Goal: Task Accomplishment & Management: Complete application form

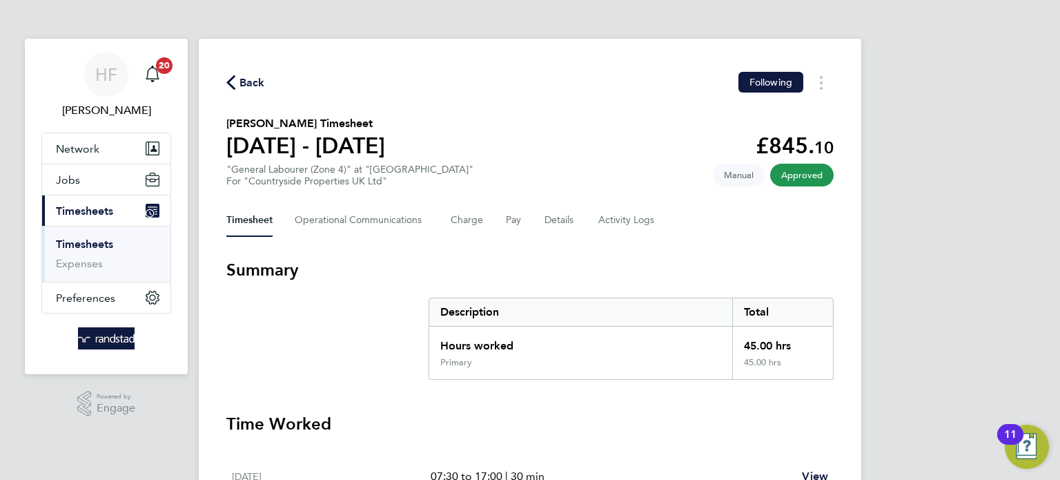
click at [90, 245] on link "Timesheets" at bounding box center [84, 244] width 57 height 13
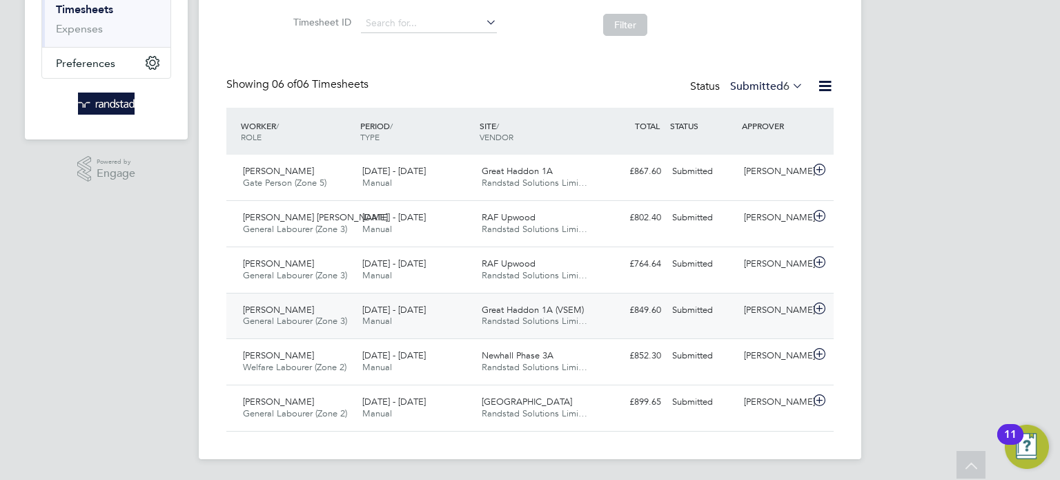
click at [573, 320] on span "Randstad Solutions Limi…" at bounding box center [535, 321] width 106 height 12
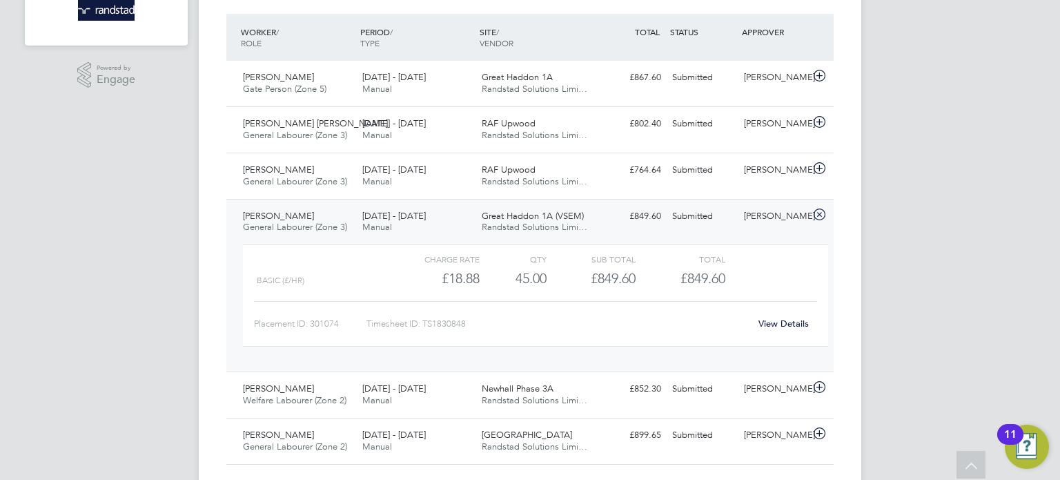
scroll to position [330, 0]
click at [770, 317] on link "View Details" at bounding box center [784, 322] width 50 height 12
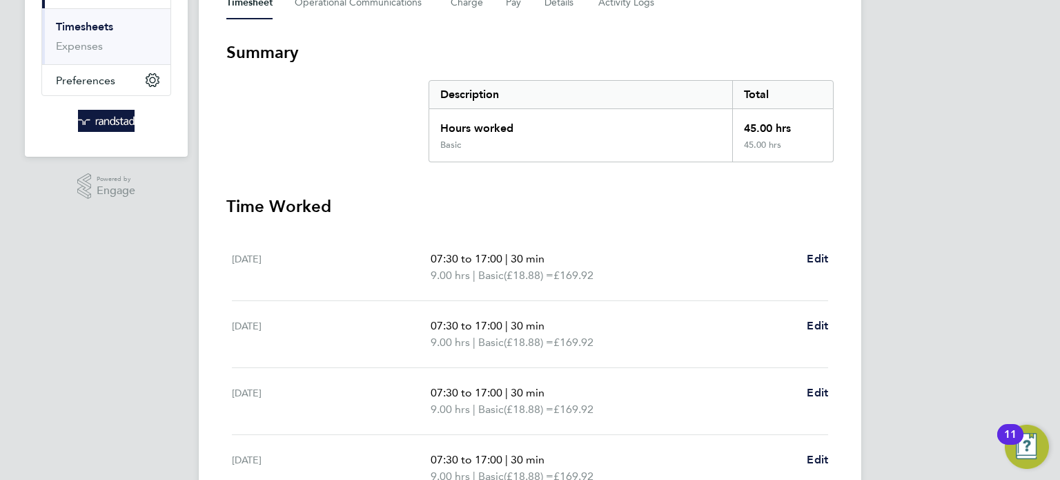
scroll to position [58, 0]
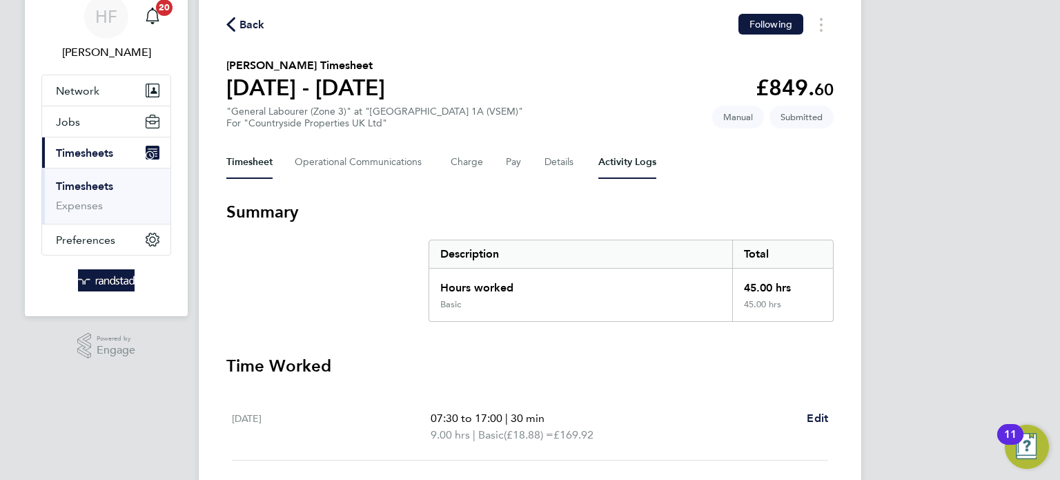
click at [611, 166] on Logs-tab "Activity Logs" at bounding box center [628, 162] width 58 height 33
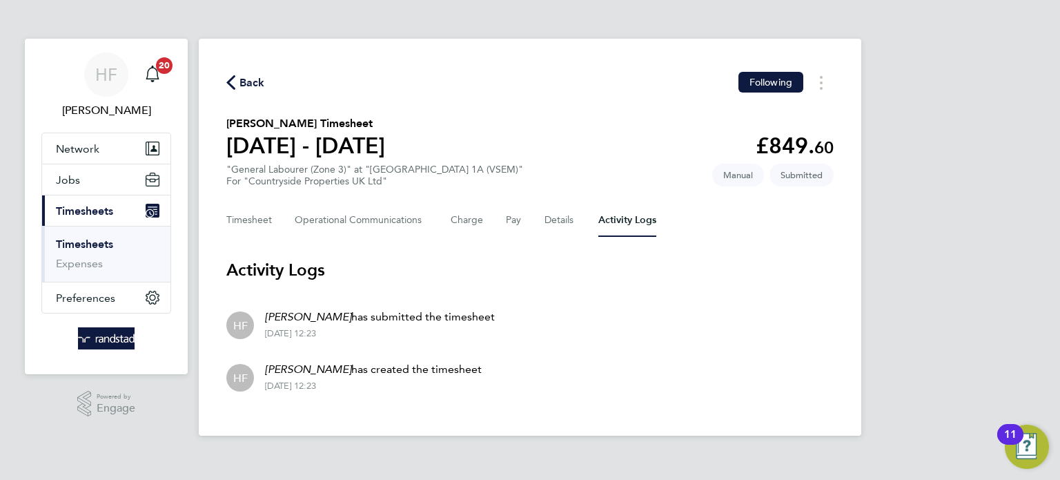
click at [524, 216] on div "Timesheet Operational Communications Charge Pay Details Activity Logs" at bounding box center [530, 220] width 608 height 33
click at [558, 223] on button "Details" at bounding box center [561, 220] width 32 height 33
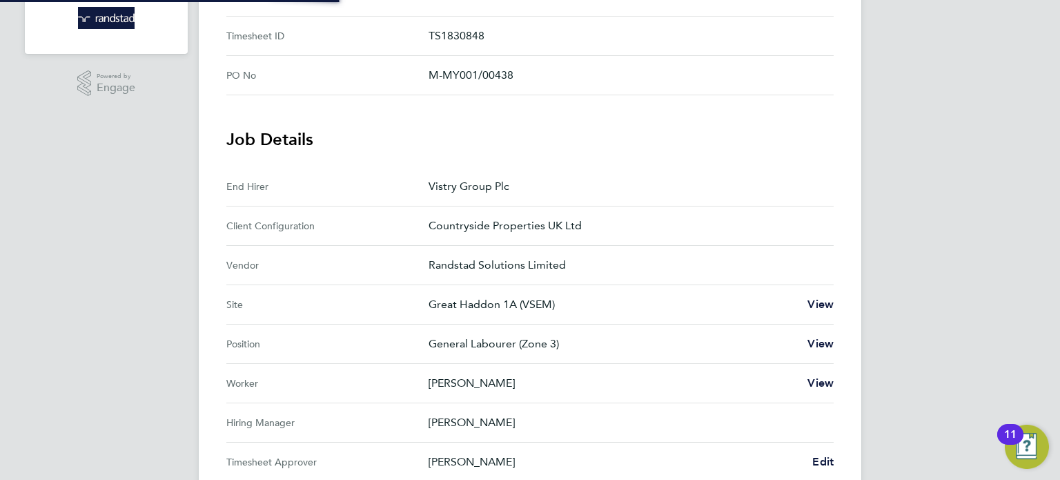
scroll to position [436, 0]
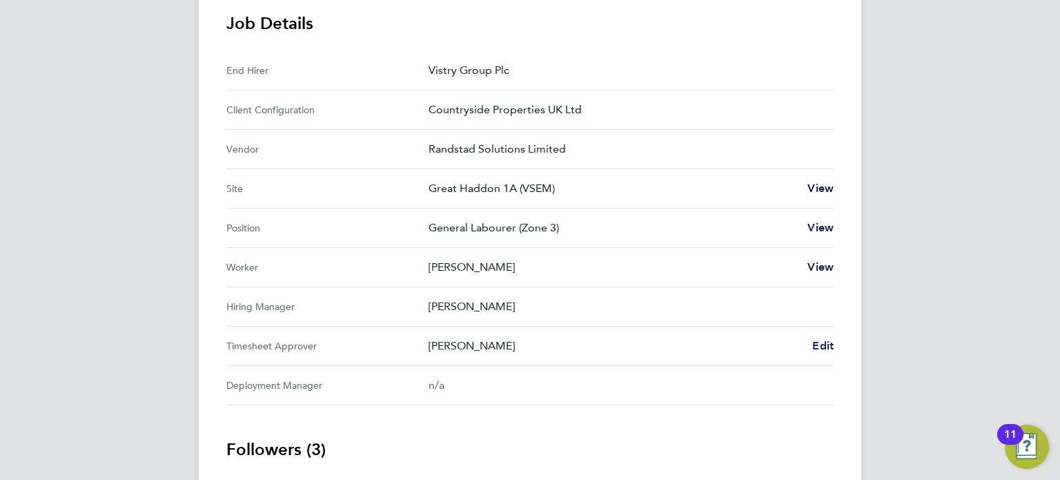
click at [828, 347] on span "Edit" at bounding box center [823, 345] width 21 height 13
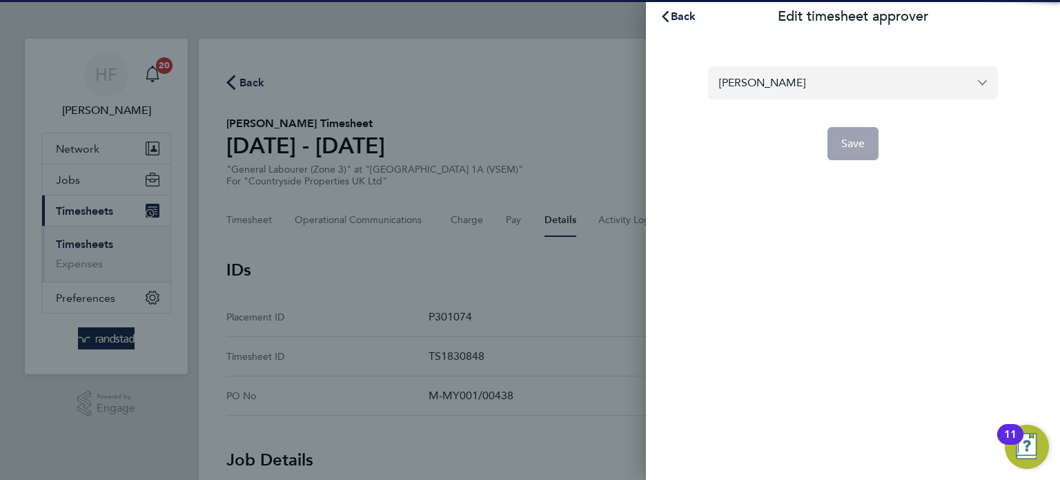
click at [746, 84] on input "Joe Nelson" at bounding box center [853, 82] width 290 height 32
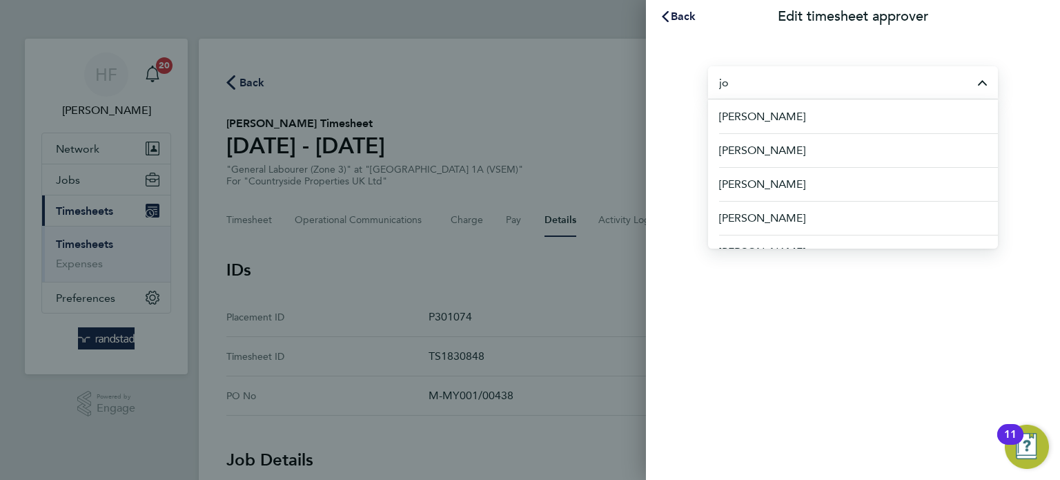
type input "j"
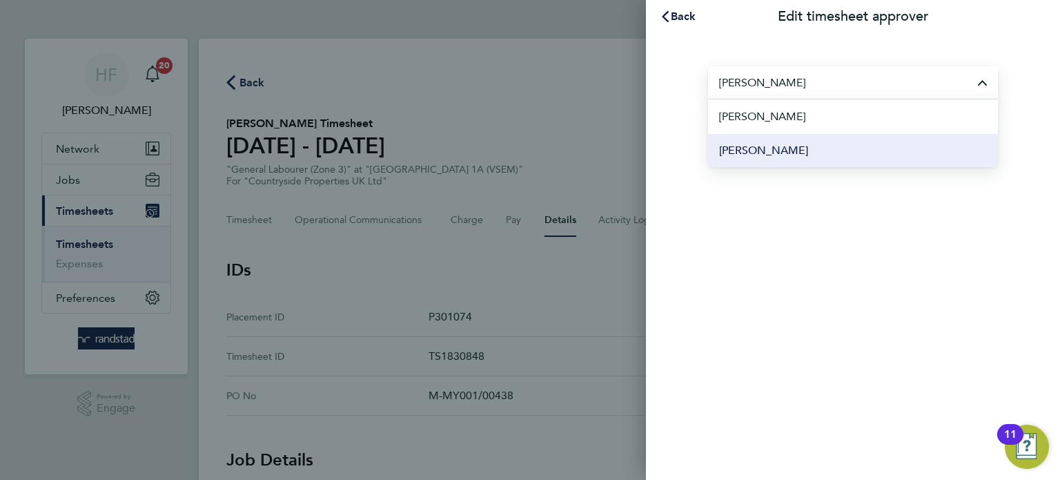
click at [777, 147] on span "Paul O'Shea" at bounding box center [763, 150] width 89 height 17
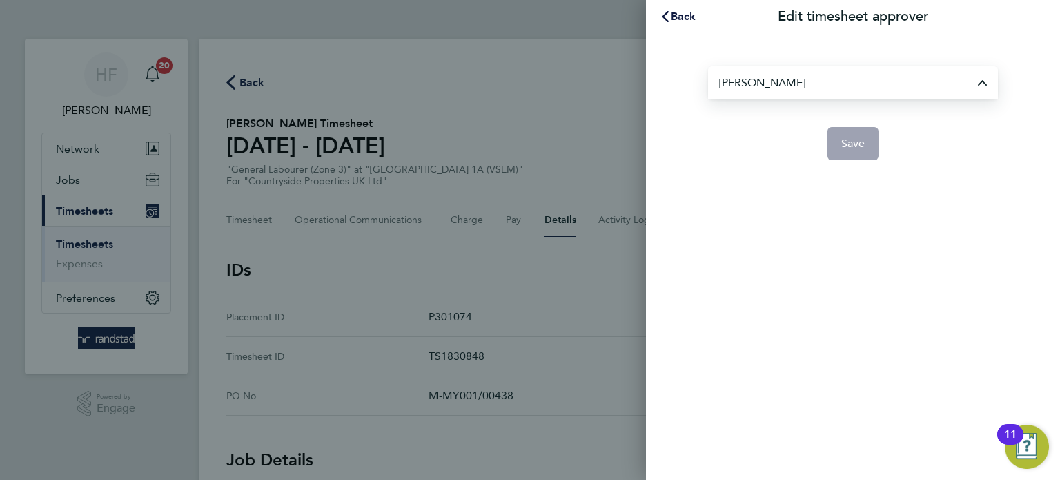
type input "Paul O'Shea"
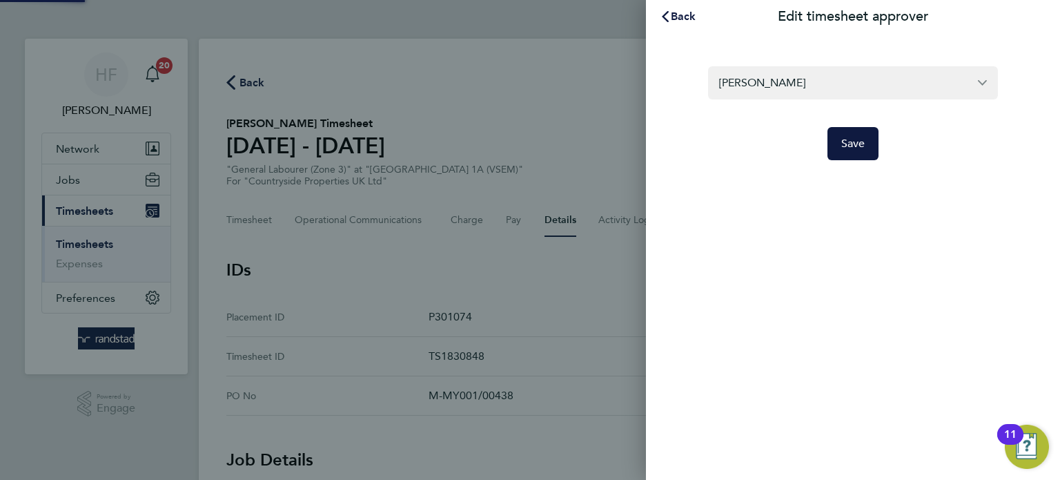
click at [826, 158] on app-form-button "Save" at bounding box center [853, 143] width 290 height 33
click at [833, 151] on button "Save" at bounding box center [854, 143] width 52 height 33
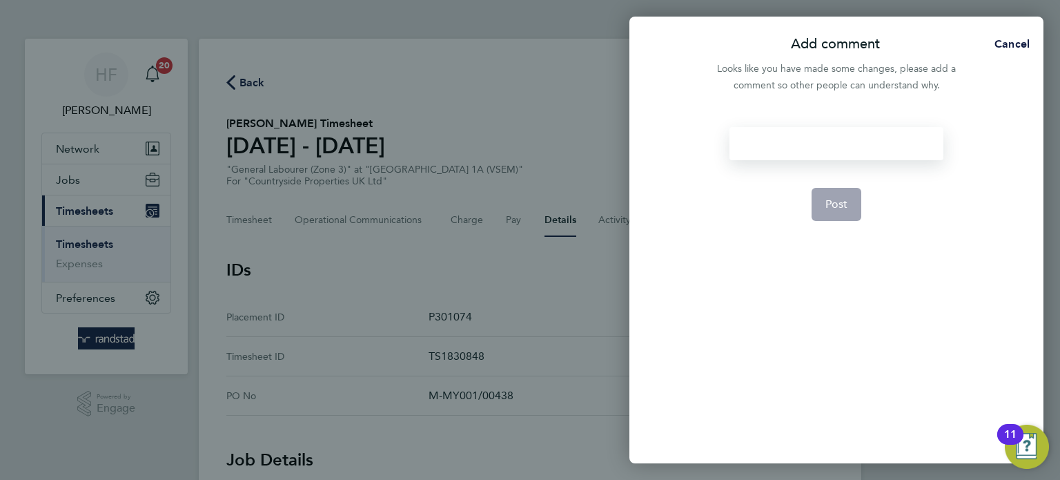
drag, startPoint x: 741, startPoint y: 147, endPoint x: 761, endPoint y: 151, distance: 19.6
click at [745, 147] on div at bounding box center [836, 143] width 213 height 33
click at [762, 151] on div at bounding box center [836, 143] width 213 height 33
click at [850, 208] on button "Post" at bounding box center [837, 204] width 50 height 33
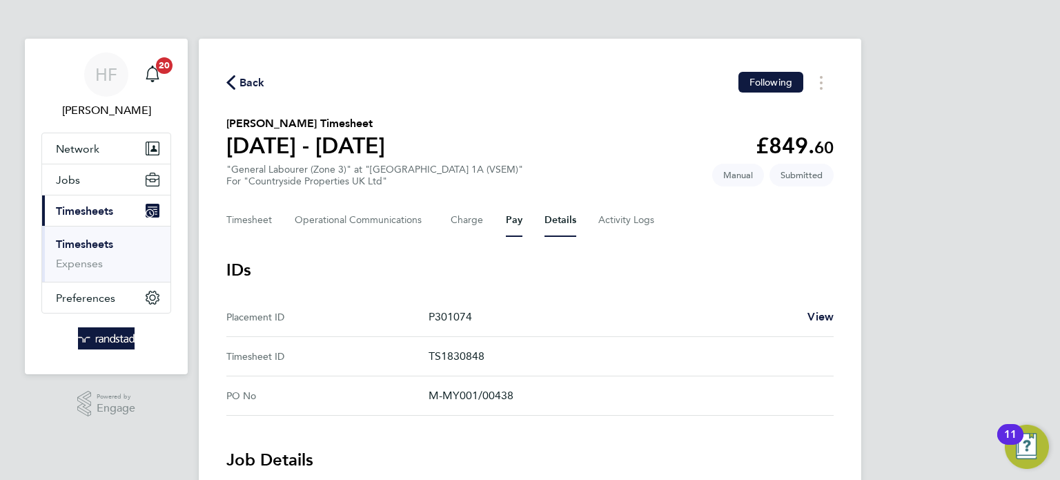
click at [506, 226] on button "Pay" at bounding box center [514, 220] width 17 height 33
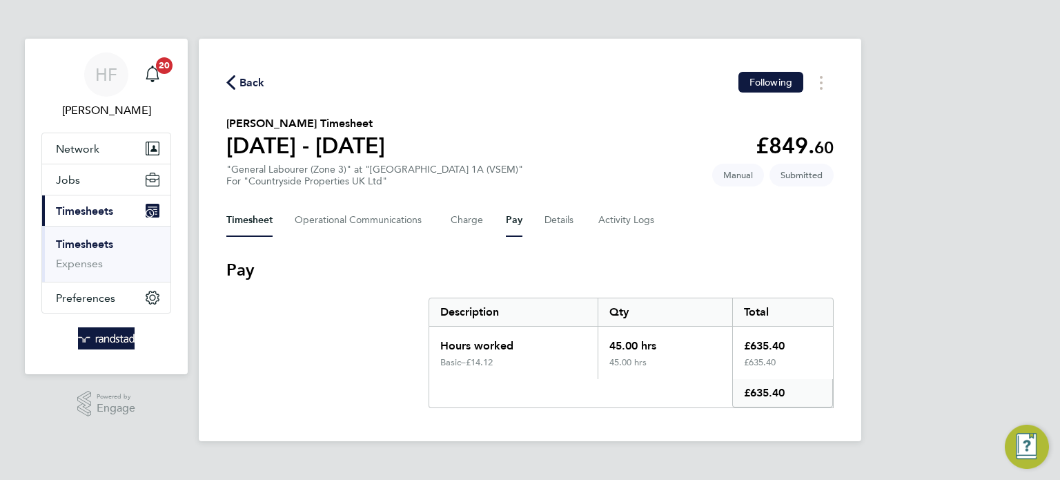
click at [265, 222] on button "Timesheet" at bounding box center [249, 220] width 46 height 33
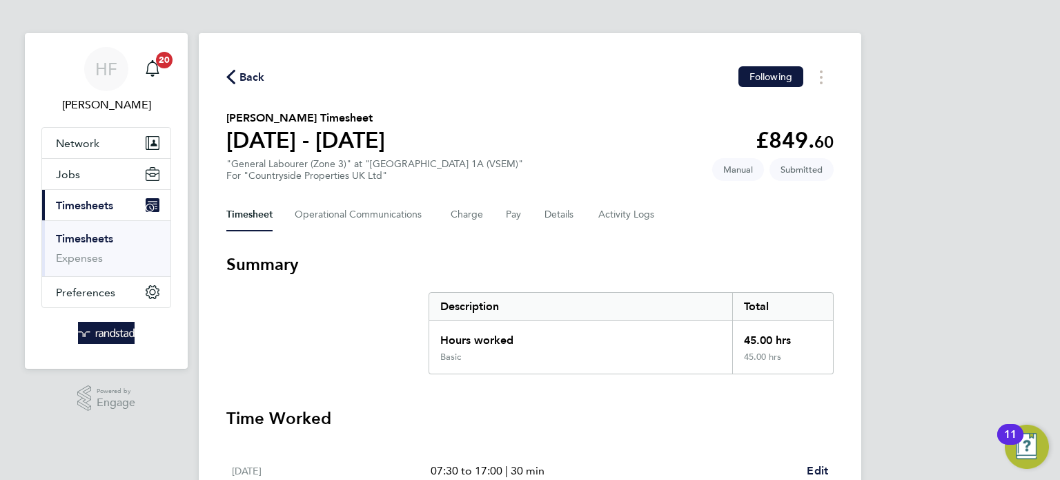
scroll to position [7, 0]
click at [93, 238] on link "Timesheets" at bounding box center [84, 237] width 57 height 13
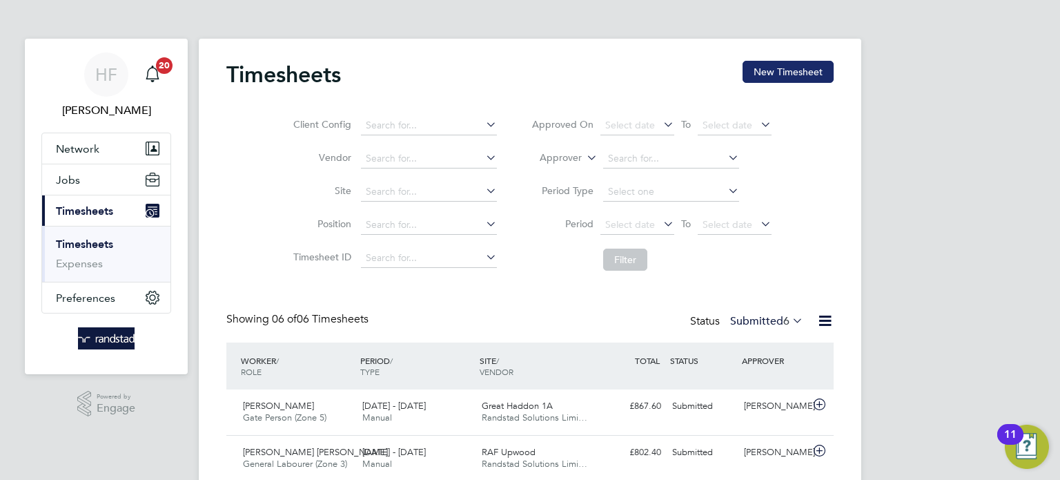
click at [792, 64] on button "New Timesheet" at bounding box center [788, 72] width 91 height 22
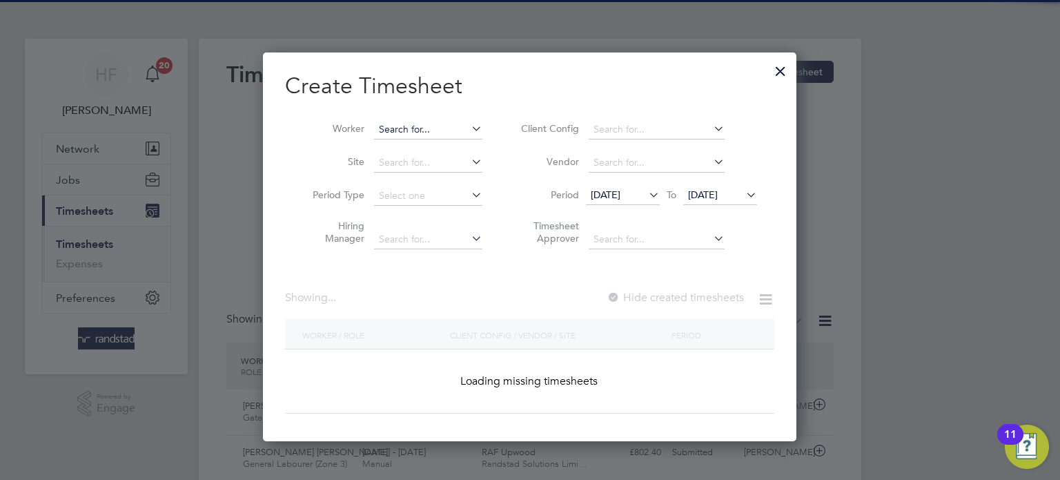
click at [402, 133] on input at bounding box center [428, 129] width 108 height 19
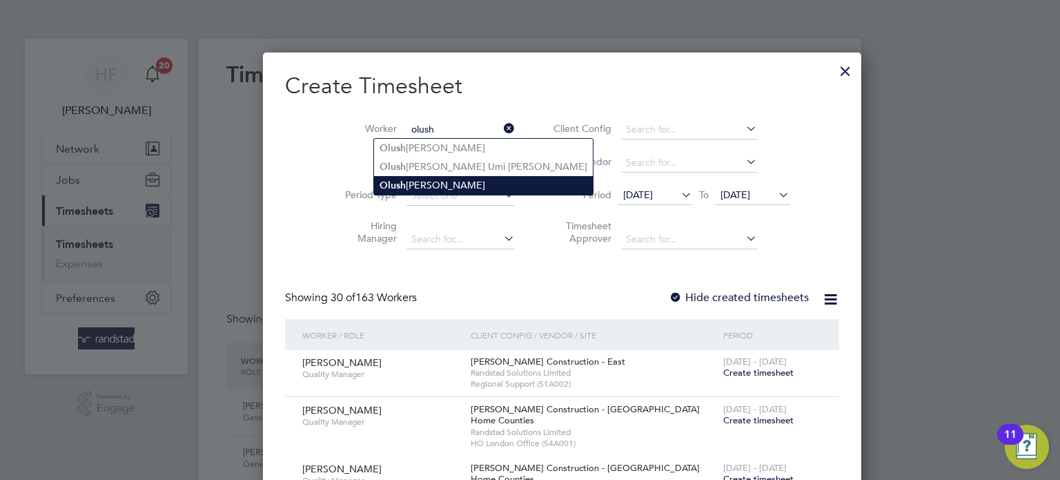
click at [432, 186] on li "Olush eyi Kayode" at bounding box center [483, 185] width 219 height 19
type input "Olusheyi Kayode"
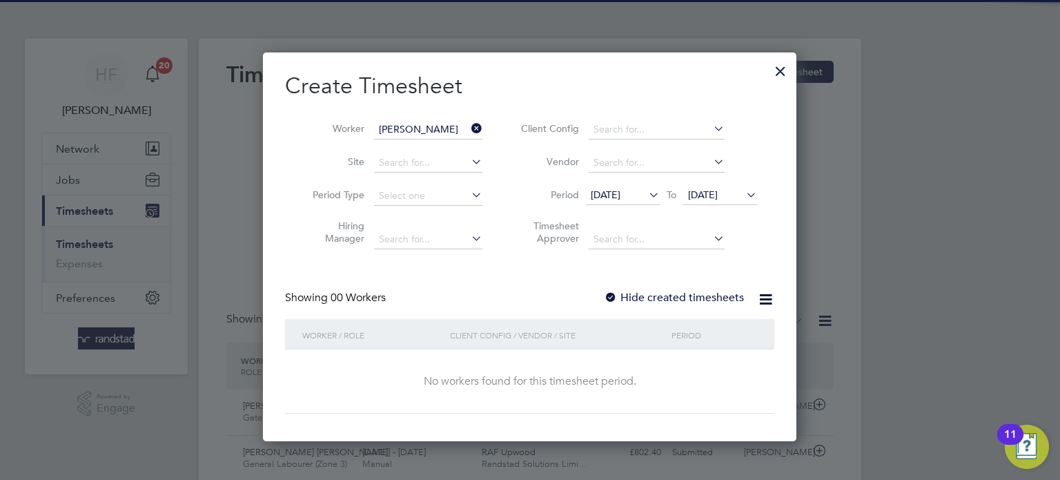
click at [718, 193] on span "22 Sep 2025" at bounding box center [703, 194] width 30 height 12
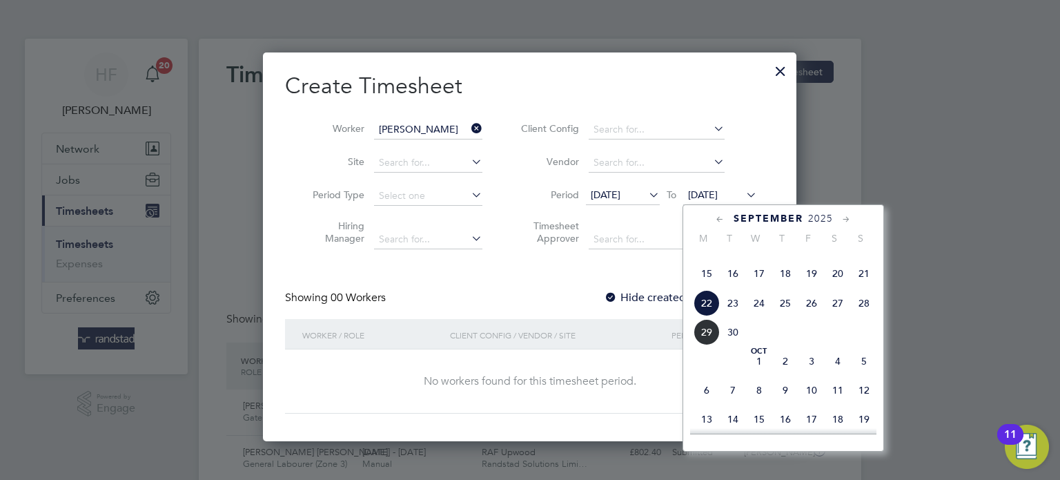
click at [857, 316] on span "28" at bounding box center [864, 303] width 26 height 26
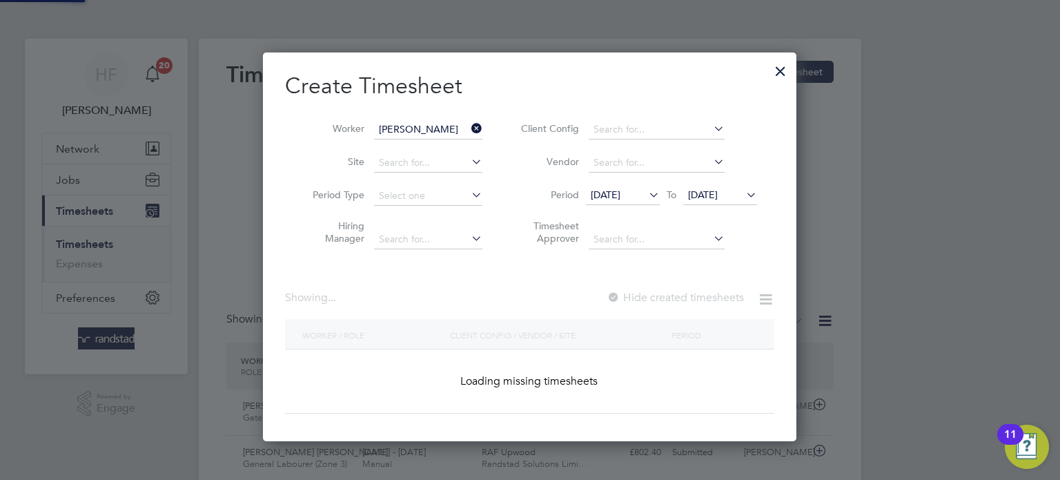
click at [713, 302] on label "Hide created timesheets" at bounding box center [675, 298] width 137 height 14
click at [711, 295] on label "Hide created timesheets" at bounding box center [675, 298] width 137 height 14
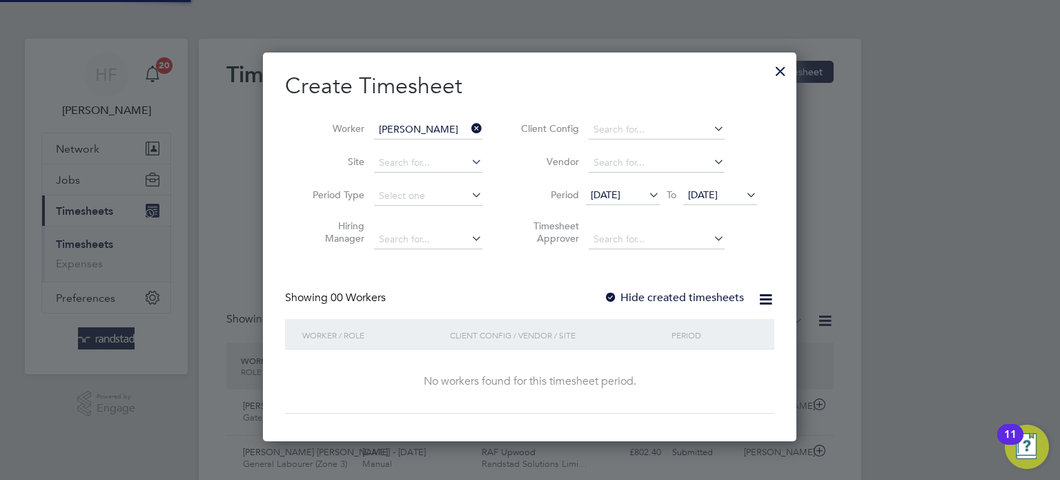
click at [670, 307] on div "Showing 00 Workers Hide created timesheets" at bounding box center [529, 305] width 489 height 28
click at [676, 292] on label "Hide created timesheets" at bounding box center [674, 298] width 140 height 14
click at [697, 298] on label "Hide created timesheets" at bounding box center [674, 298] width 140 height 14
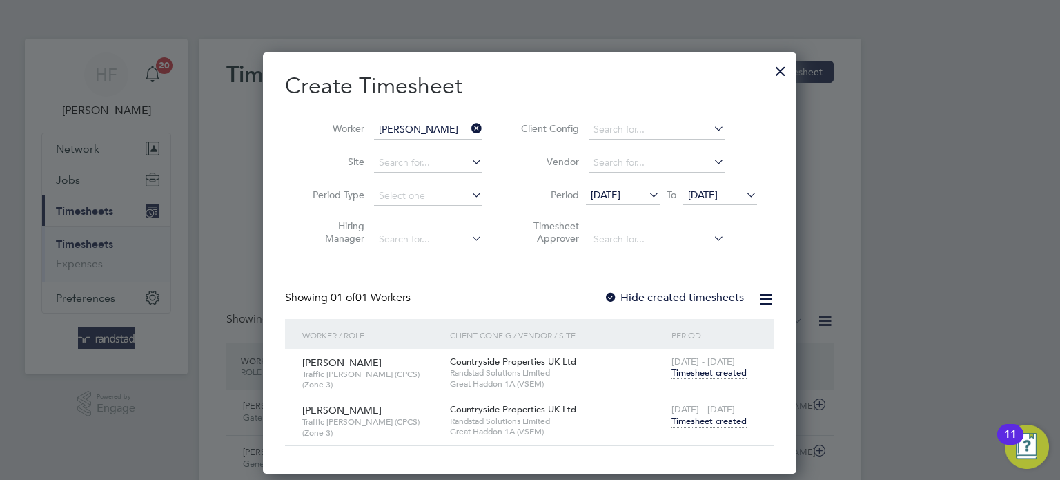
click at [711, 418] on span "Timesheet created" at bounding box center [709, 421] width 75 height 12
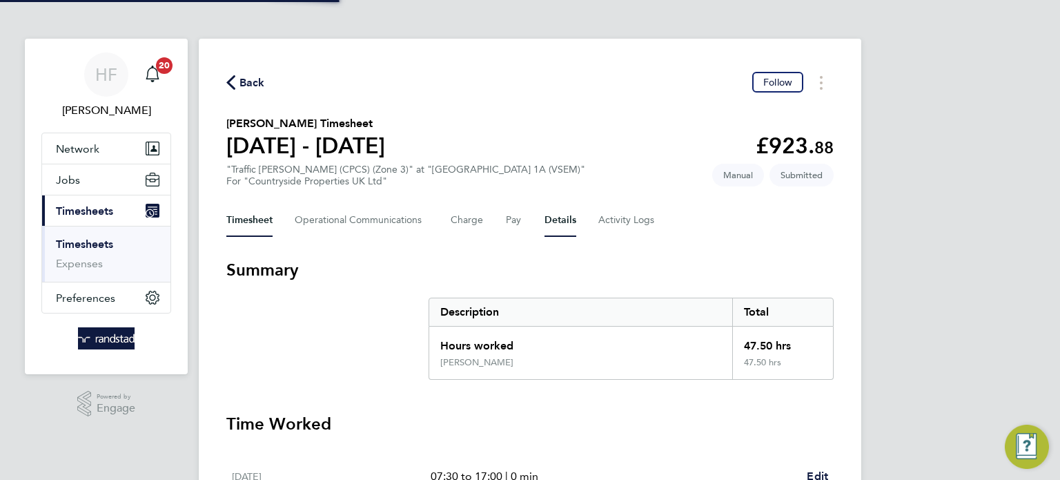
click at [550, 224] on button "Details" at bounding box center [561, 220] width 32 height 33
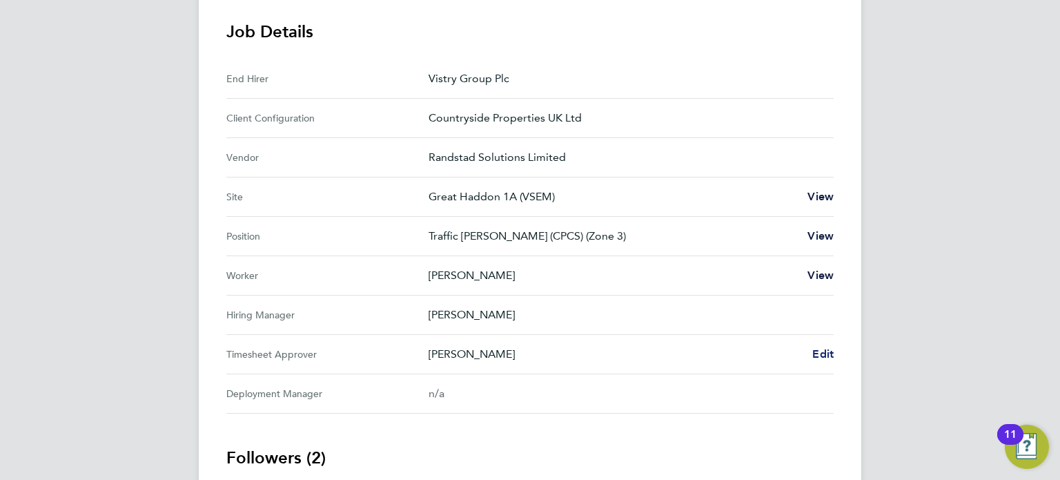
click at [823, 350] on span "Edit" at bounding box center [823, 353] width 21 height 13
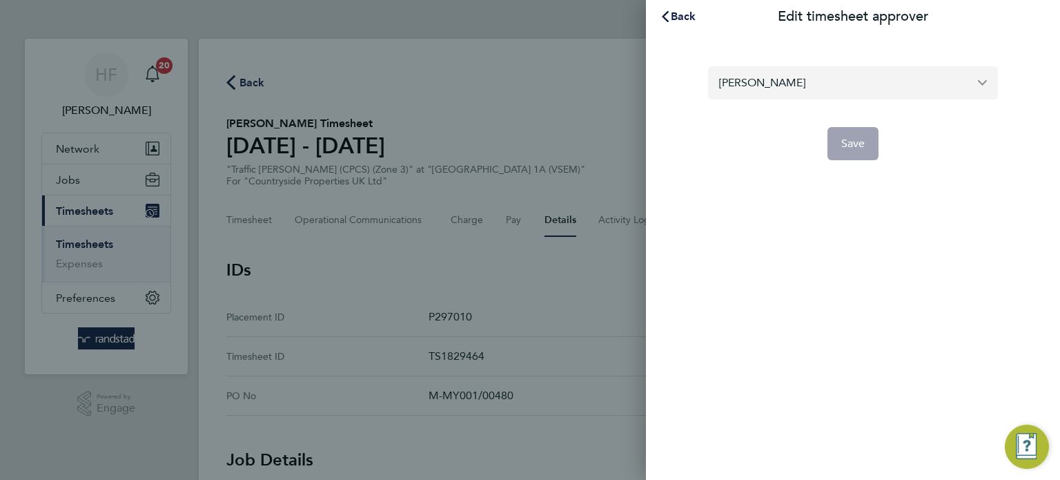
click at [808, 84] on input "Joe Nelson" at bounding box center [853, 82] width 290 height 32
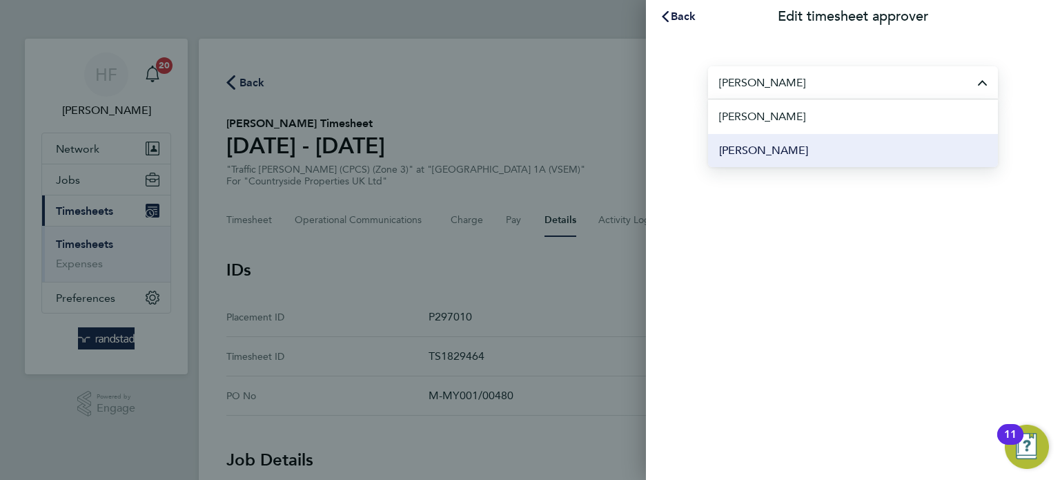
click at [795, 158] on li "Paul O'Shea" at bounding box center [853, 150] width 290 height 34
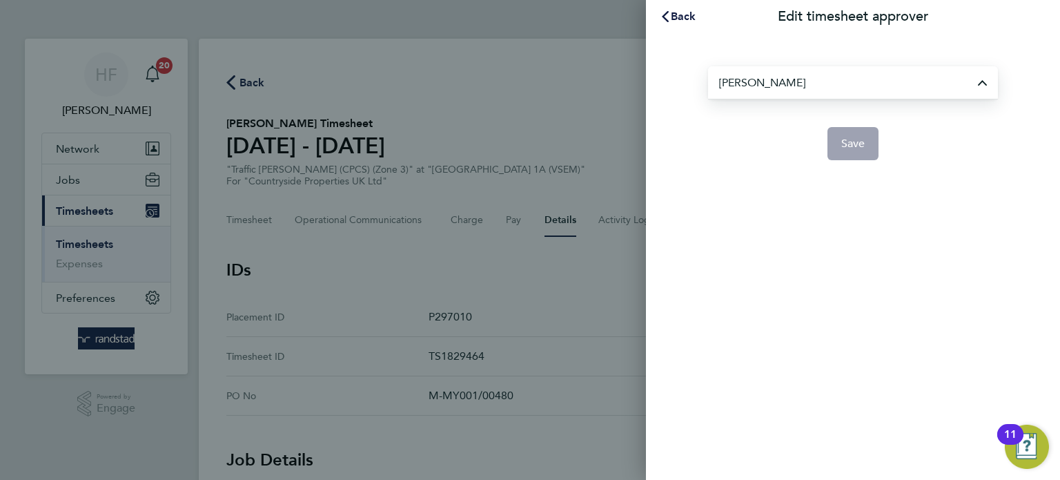
type input "Paul O'Shea"
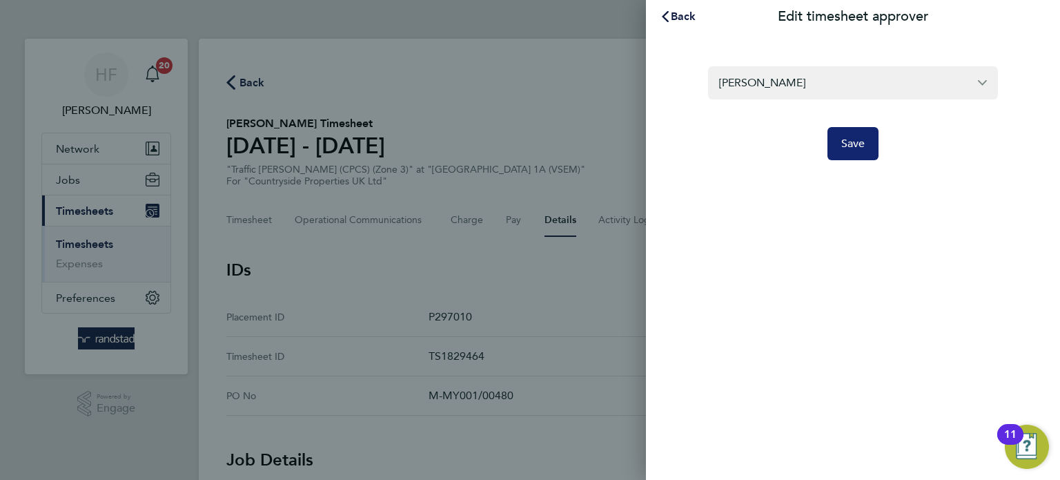
click at [838, 150] on button "Save" at bounding box center [854, 143] width 52 height 33
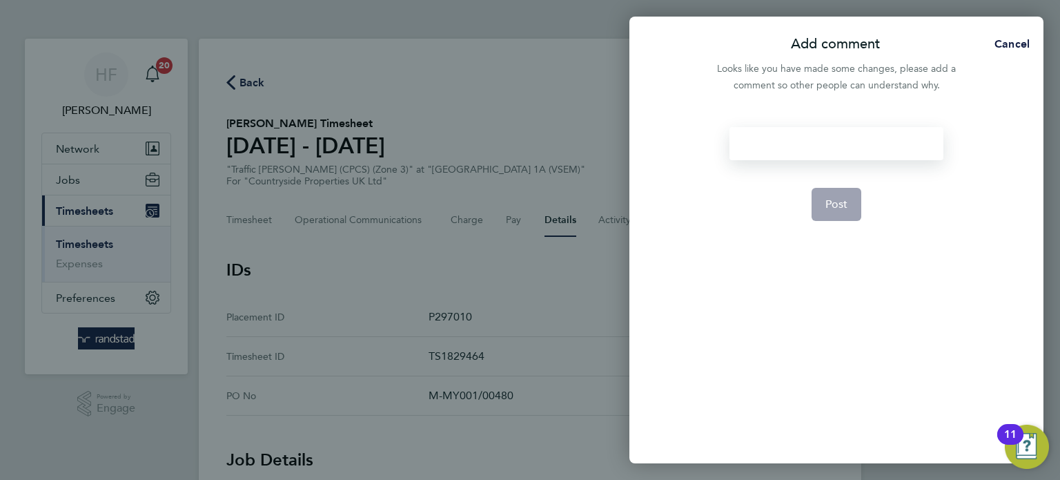
click at [802, 148] on div at bounding box center [836, 143] width 213 height 33
click at [800, 148] on div at bounding box center [836, 143] width 213 height 33
click at [836, 207] on span "Post" at bounding box center [837, 204] width 23 height 14
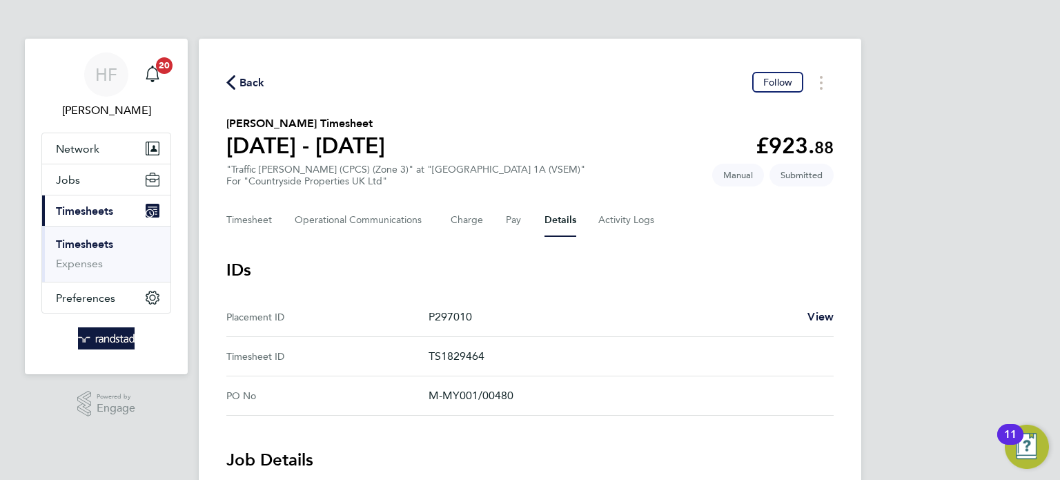
click at [84, 239] on link "Timesheets" at bounding box center [84, 244] width 57 height 13
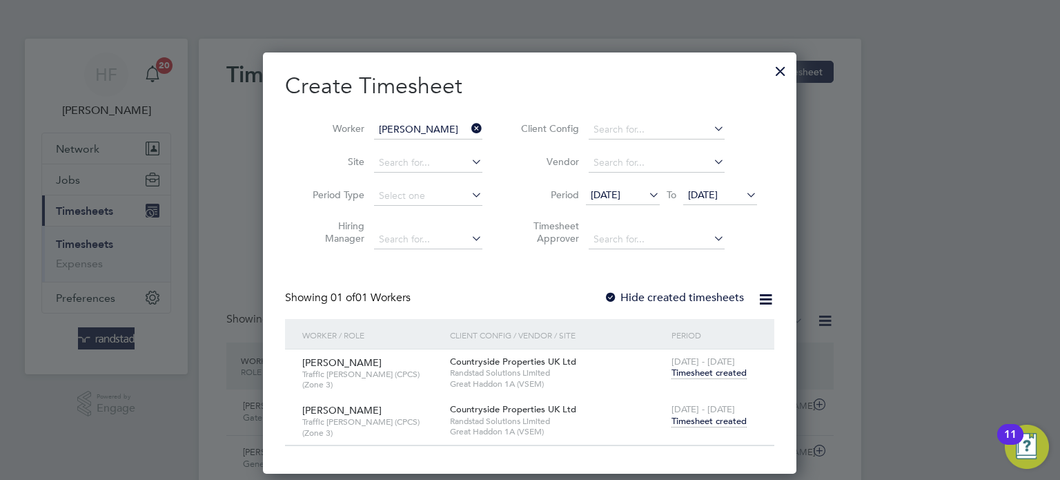
click at [782, 67] on div at bounding box center [780, 67] width 25 height 25
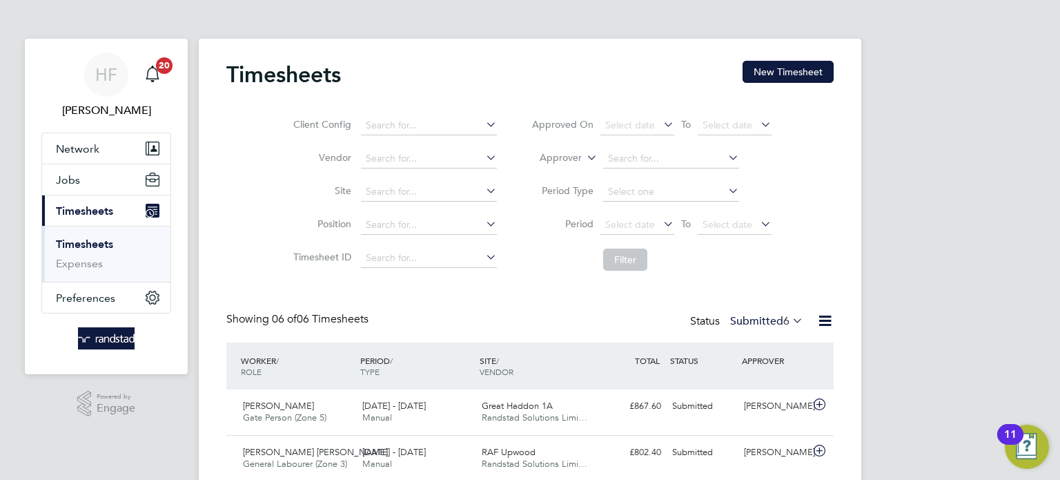
click at [91, 240] on link "Timesheets" at bounding box center [84, 244] width 57 height 13
drag, startPoint x: 788, startPoint y: 75, endPoint x: 710, endPoint y: 87, distance: 79.6
click at [788, 75] on button "New Timesheet" at bounding box center [788, 72] width 91 height 22
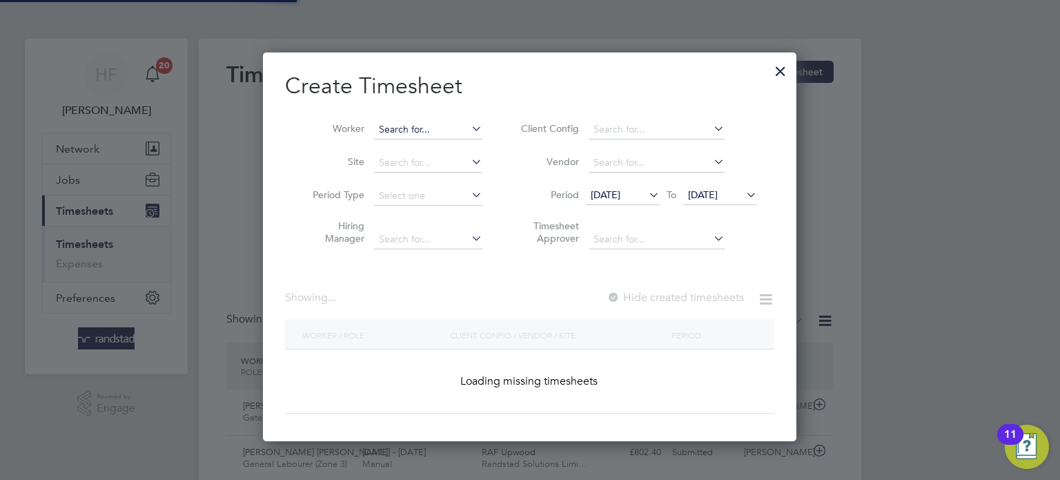
scroll to position [389, 534]
click at [432, 134] on input at bounding box center [428, 129] width 108 height 19
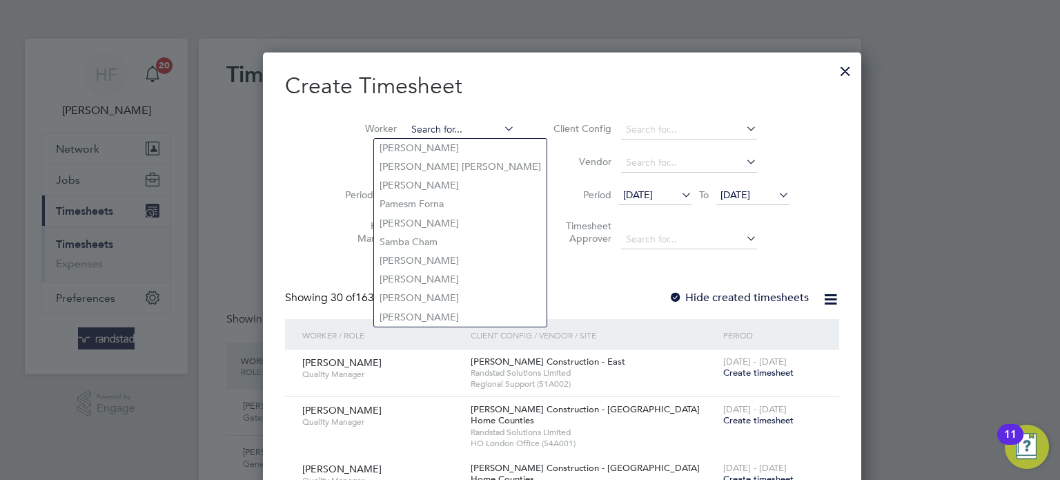
scroll to position [2872, 534]
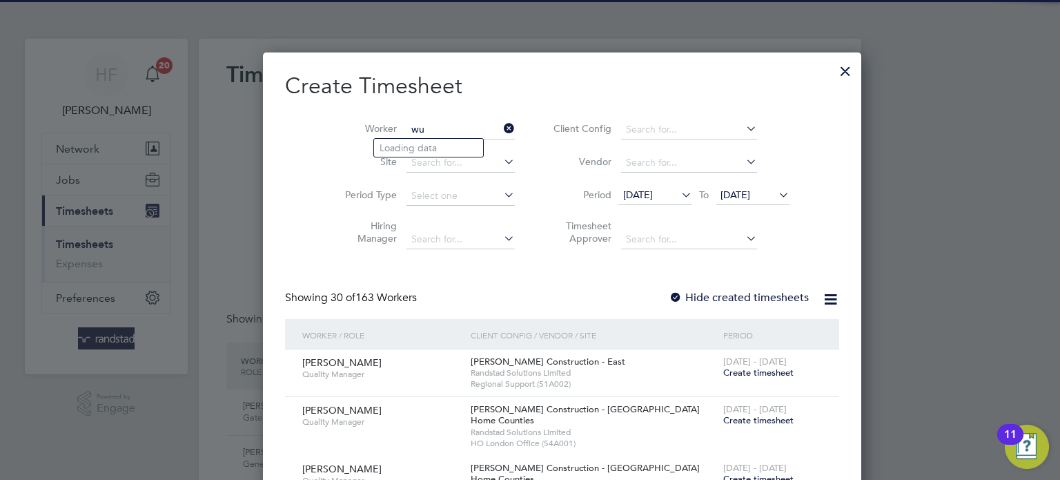
type input "w"
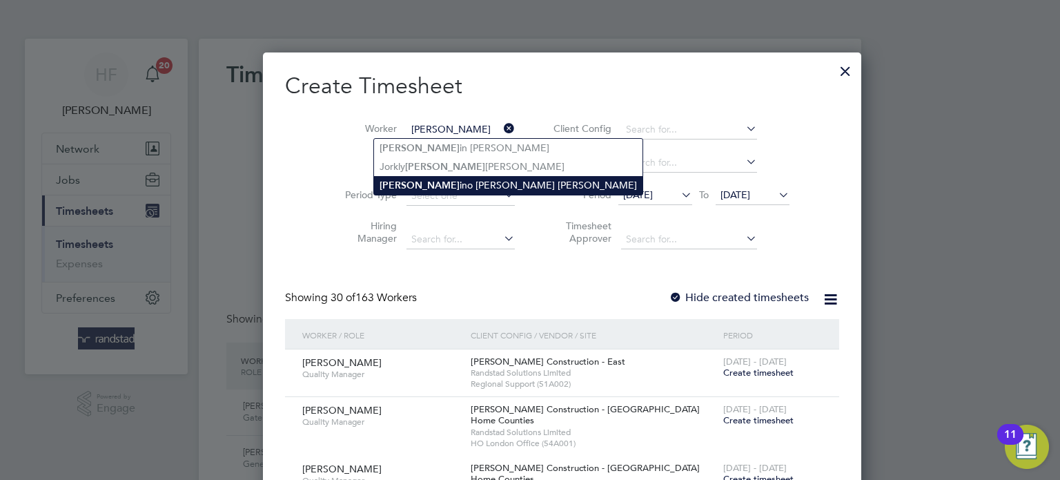
click at [454, 184] on li "Quint ino Mendes Vaz" at bounding box center [508, 185] width 269 height 19
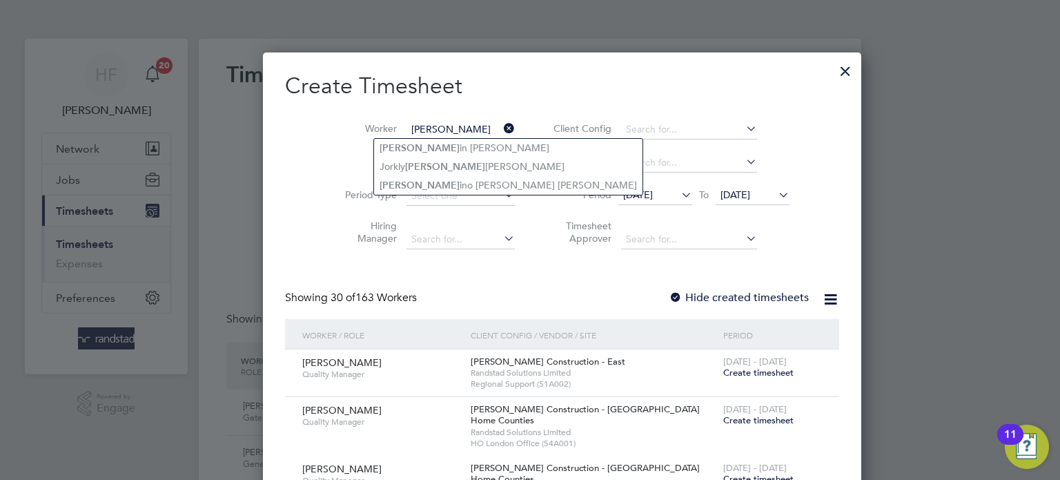
type input "[PERSON_NAME] [PERSON_NAME]"
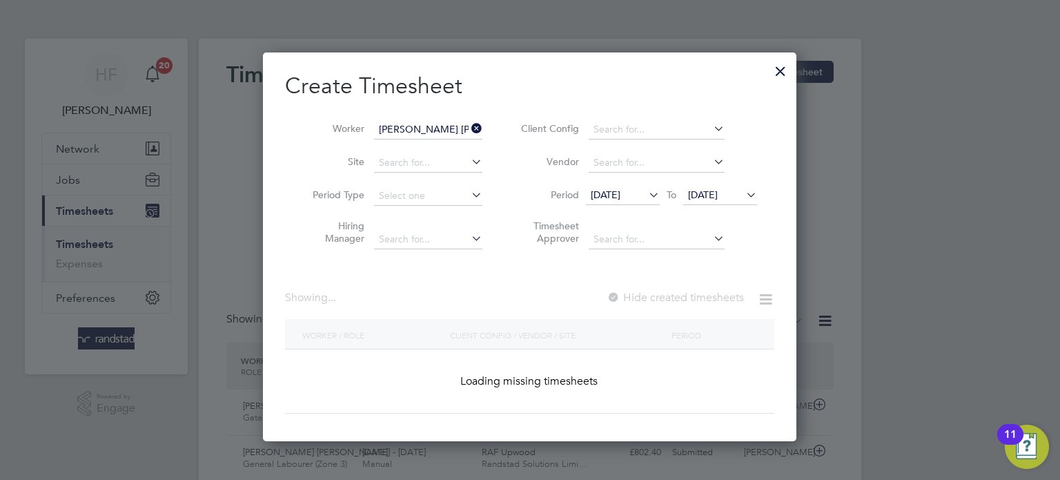
scroll to position [6, 7]
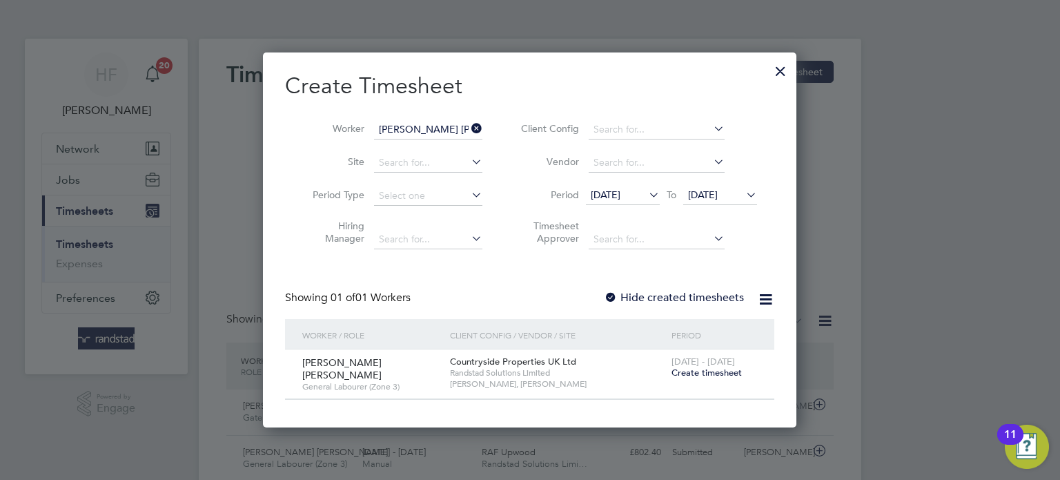
click at [710, 369] on span "Create timesheet" at bounding box center [707, 373] width 70 height 12
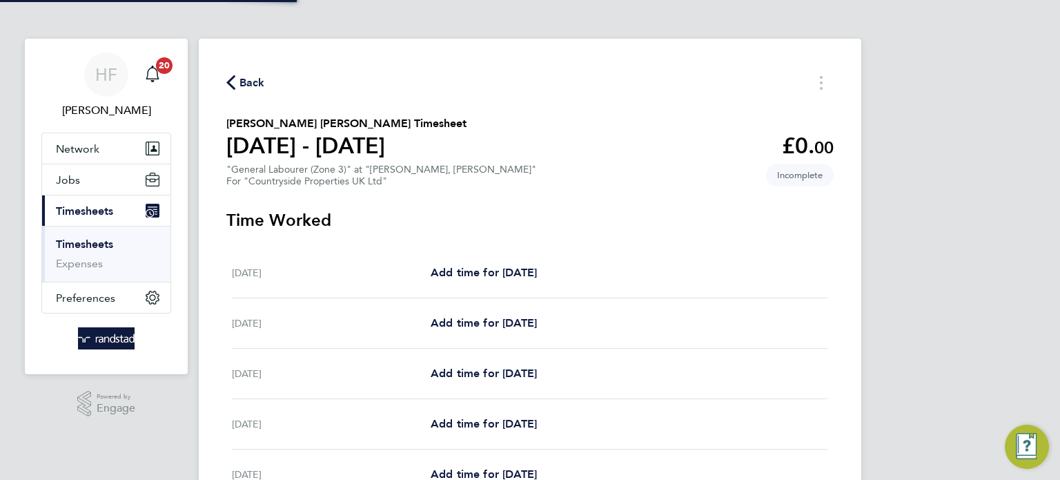
click at [498, 262] on div "Mon 22 Sep Add time for Mon 22 Sep Add time for Mon 22 Sep" at bounding box center [530, 273] width 597 height 50
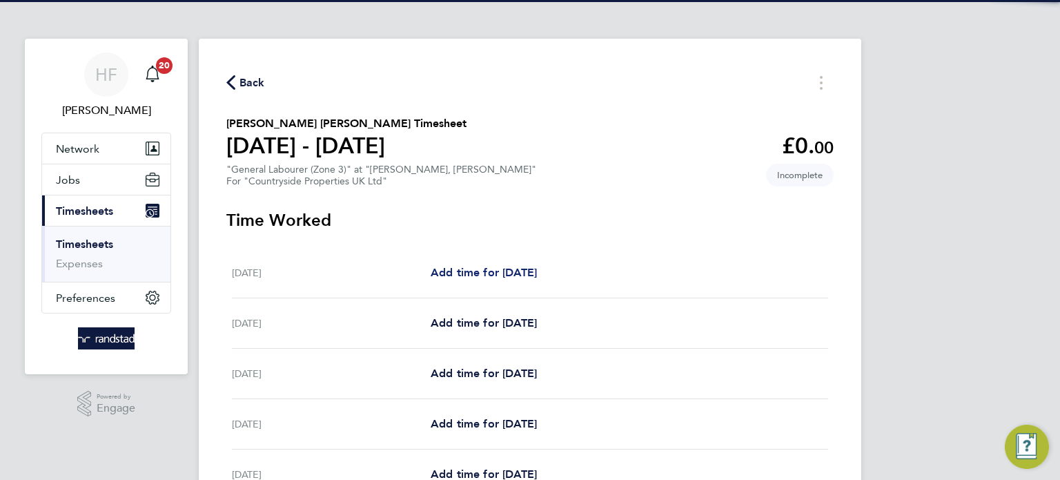
click at [518, 272] on span "Add time for Mon 22 Sep" at bounding box center [484, 272] width 106 height 13
select select "30"
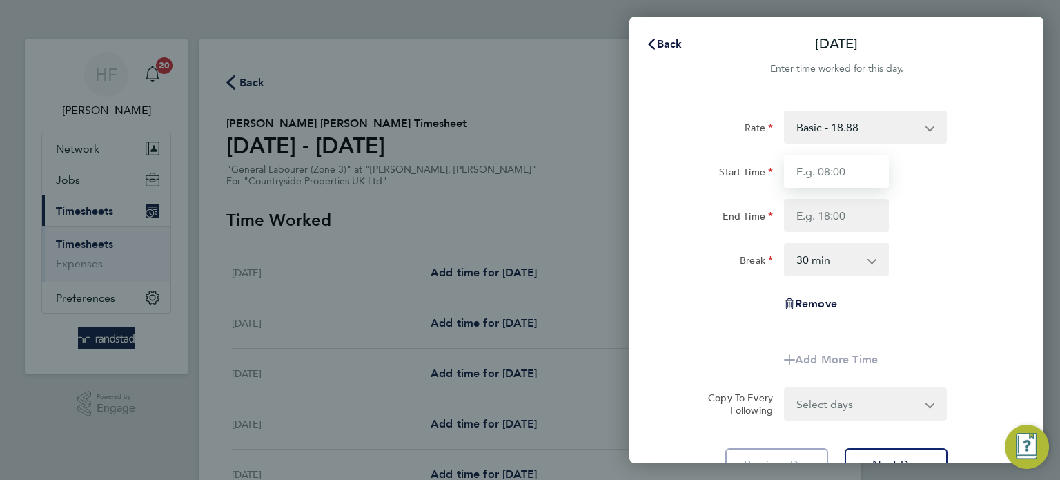
click at [846, 175] on input "Start Time" at bounding box center [836, 171] width 105 height 33
type input "07:30"
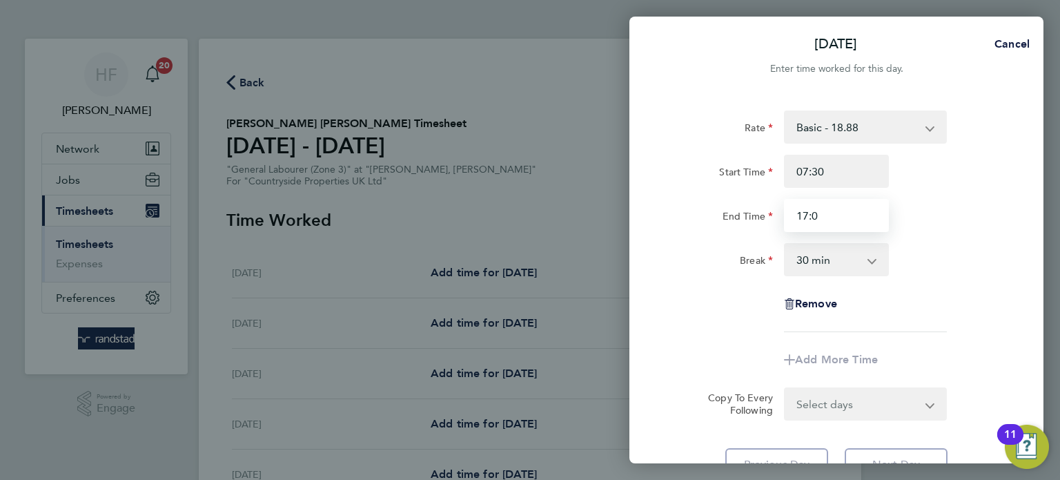
type input "17:0"
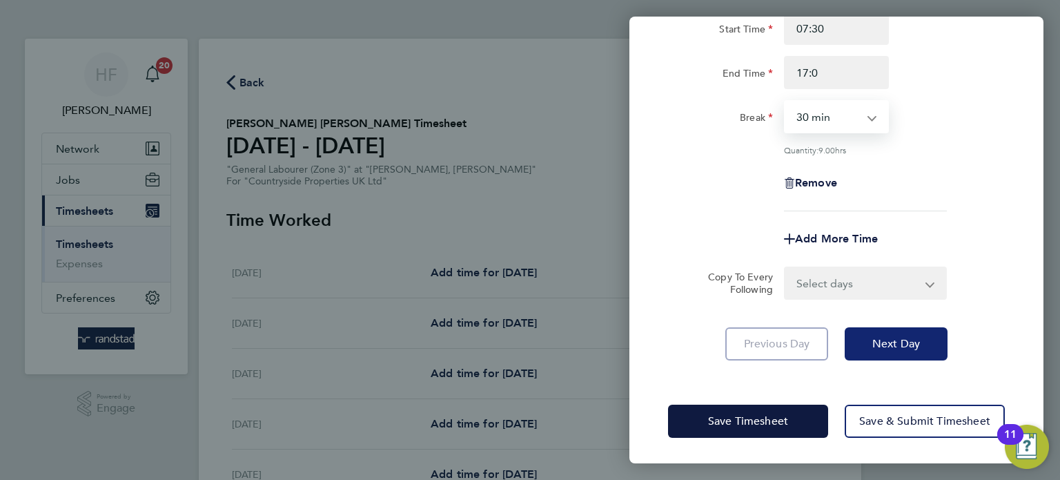
click at [876, 357] on button "Next Day" at bounding box center [896, 343] width 103 height 33
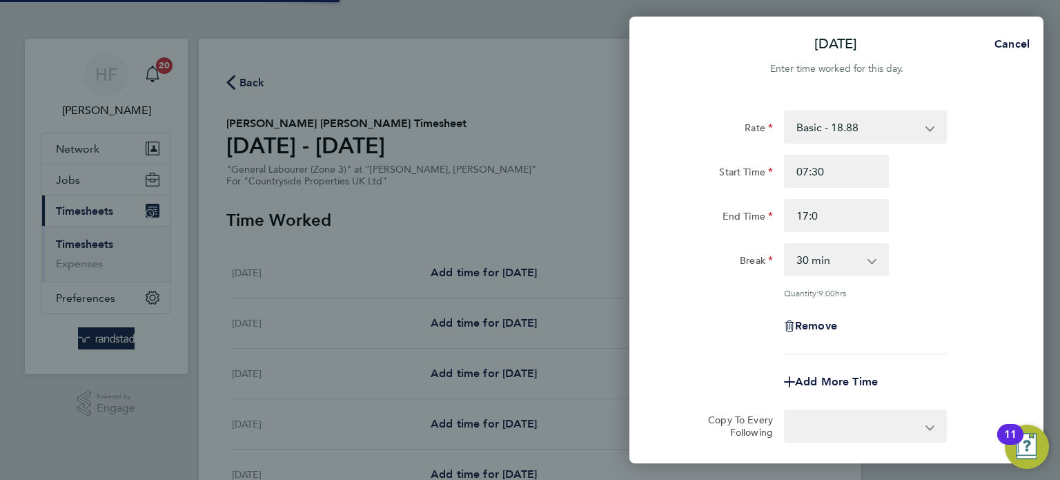
select select "30"
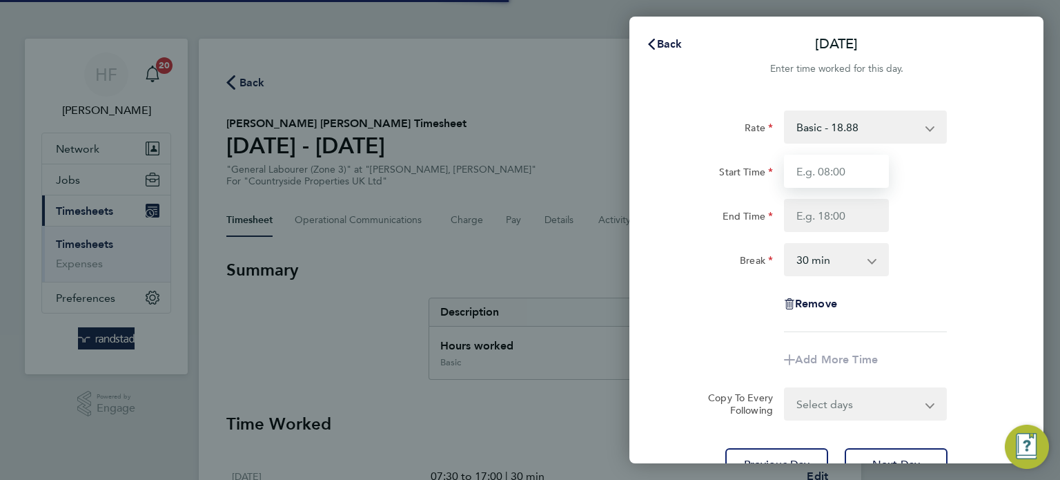
click at [824, 169] on input "Start Time" at bounding box center [836, 171] width 105 height 33
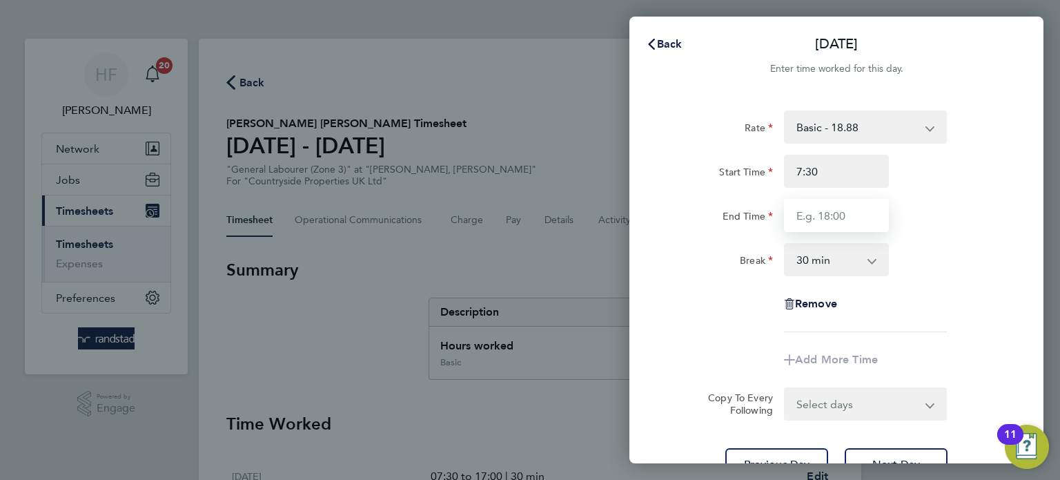
type input "07:30"
type input "17:00"
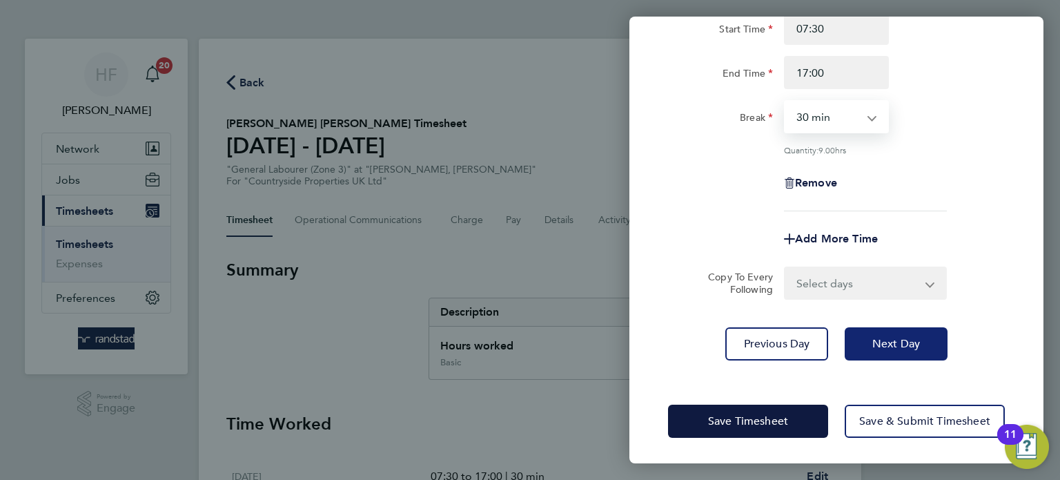
click at [901, 356] on button "Next Day" at bounding box center [896, 343] width 103 height 33
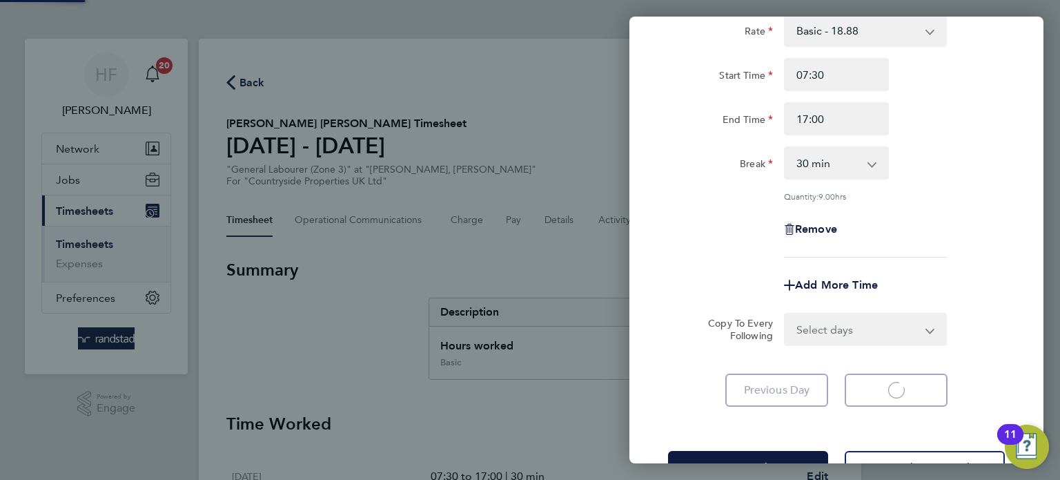
select select "30"
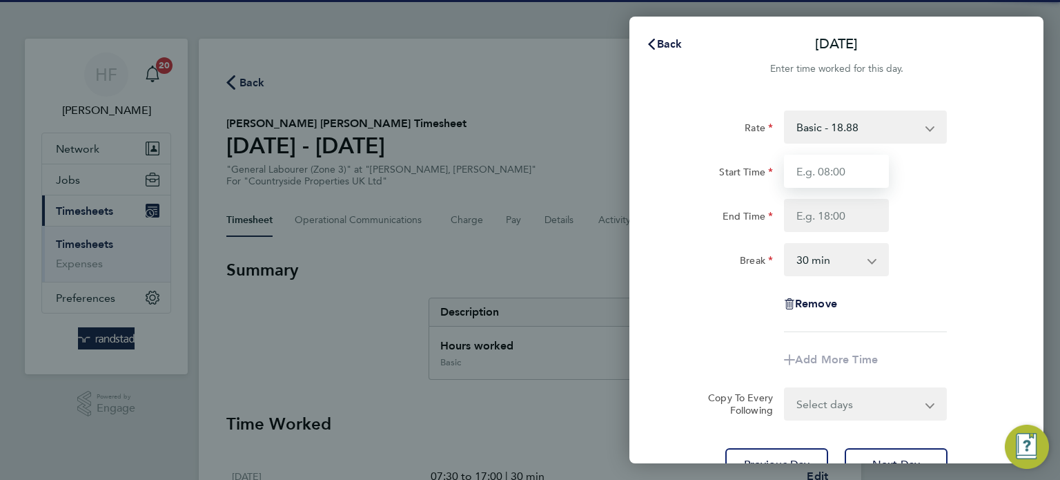
click at [817, 176] on input "Start Time" at bounding box center [836, 171] width 105 height 33
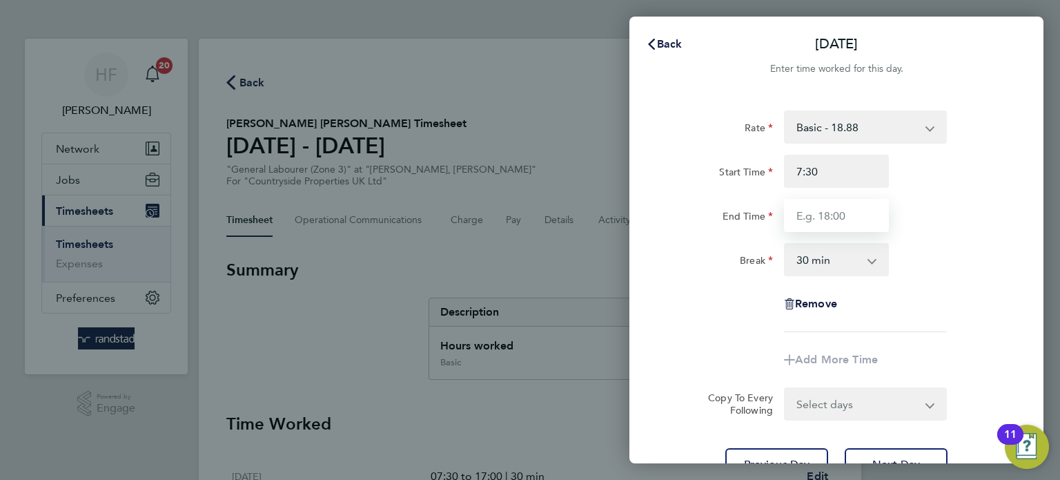
type input "07:30"
type input "17:0"
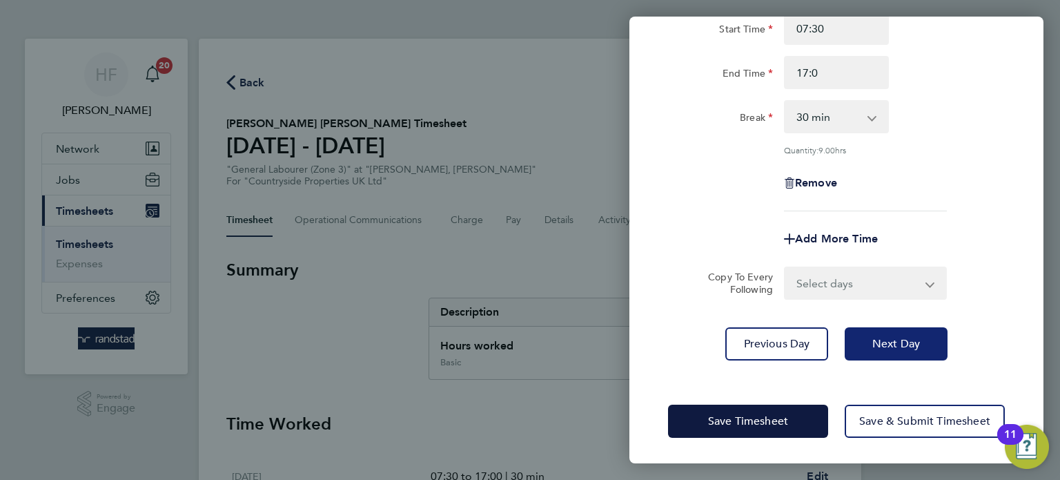
click at [877, 341] on span "Next Day" at bounding box center [897, 344] width 48 height 14
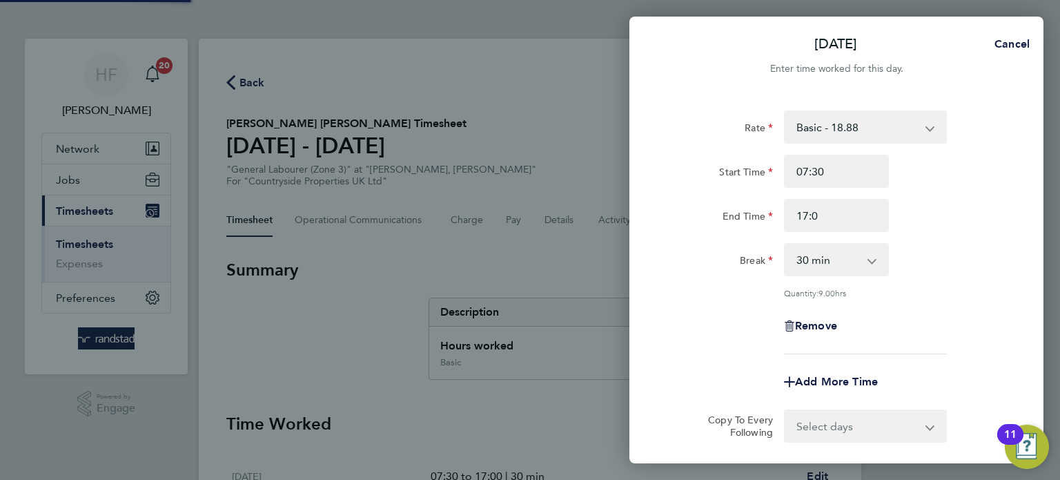
select select "30"
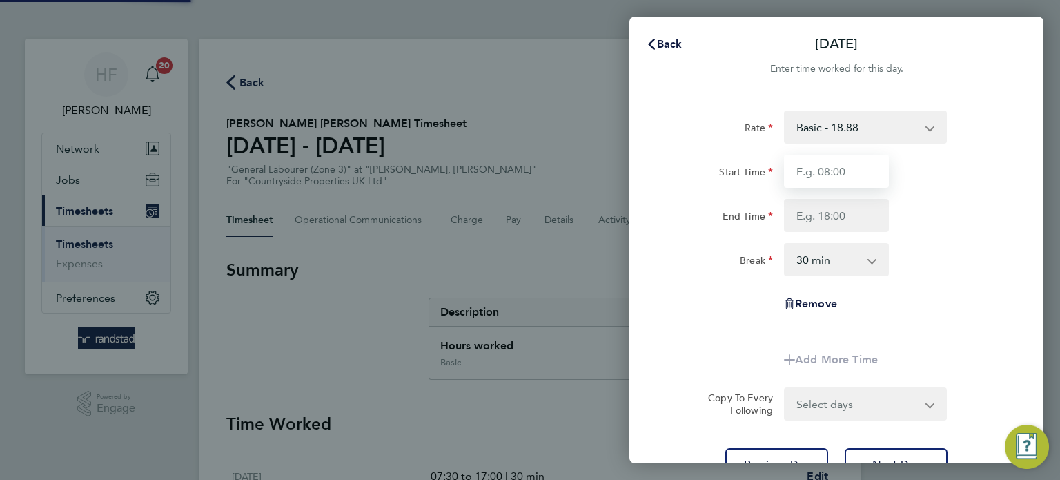
click at [830, 174] on input "Start Time" at bounding box center [836, 171] width 105 height 33
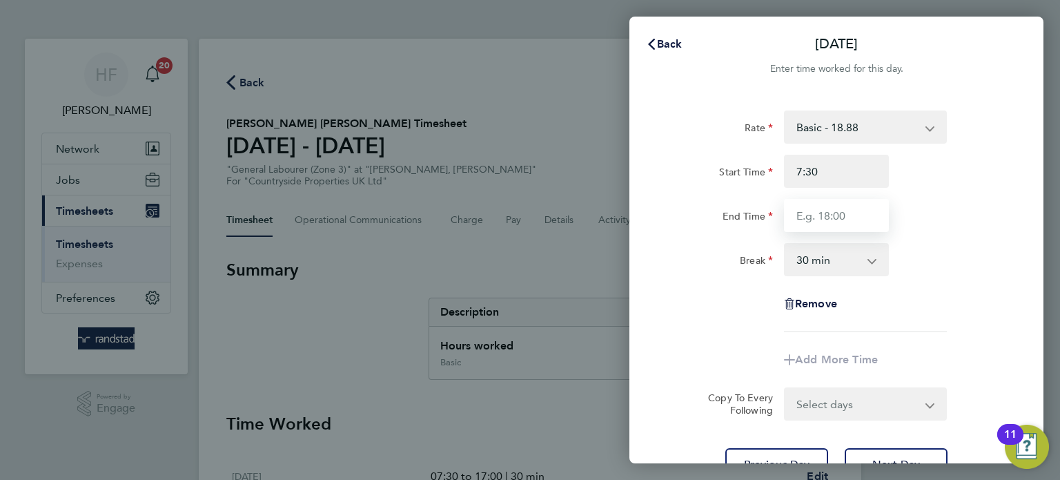
type input "07:30"
type input "17:00"
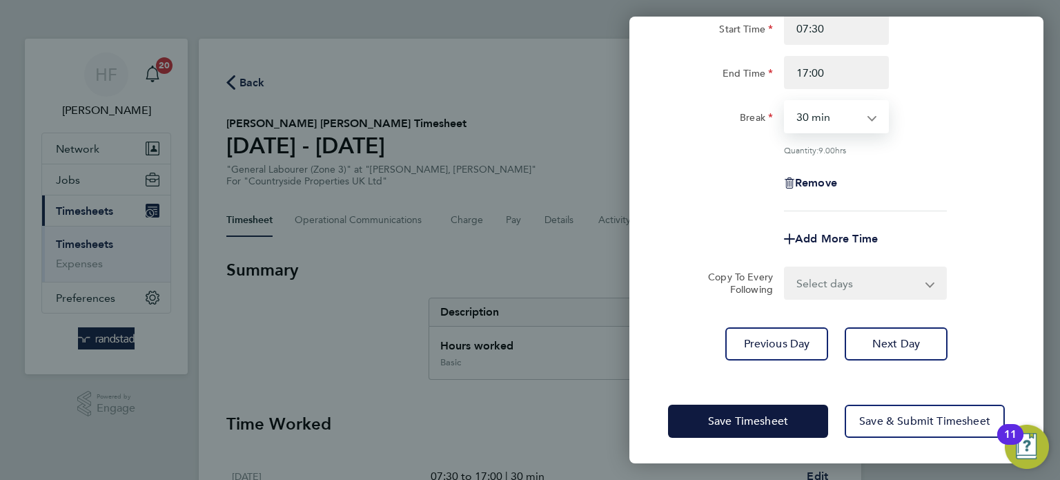
click at [889, 367] on div "Rate Basic - 18.88 Start Time 07:30 End Time 17:00 Break 0 min 15 min 30 min 45…" at bounding box center [837, 164] width 414 height 426
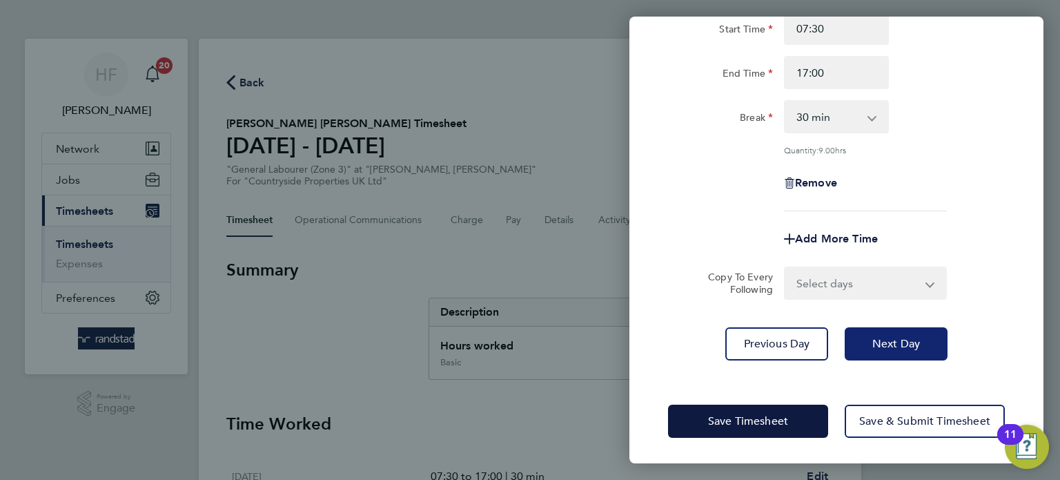
click at [888, 347] on span "Next Day" at bounding box center [897, 344] width 48 height 14
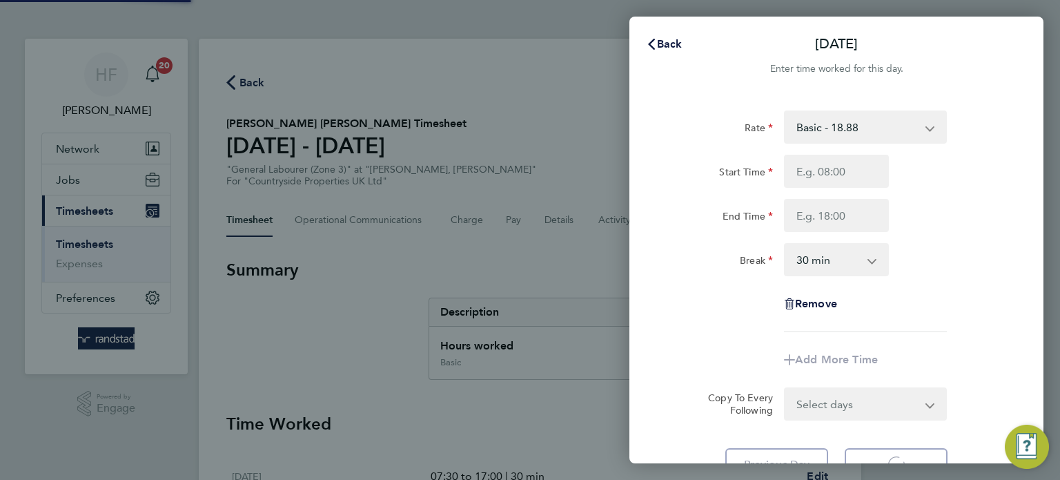
select select "30"
click at [810, 173] on input "Start Time" at bounding box center [836, 171] width 105 height 33
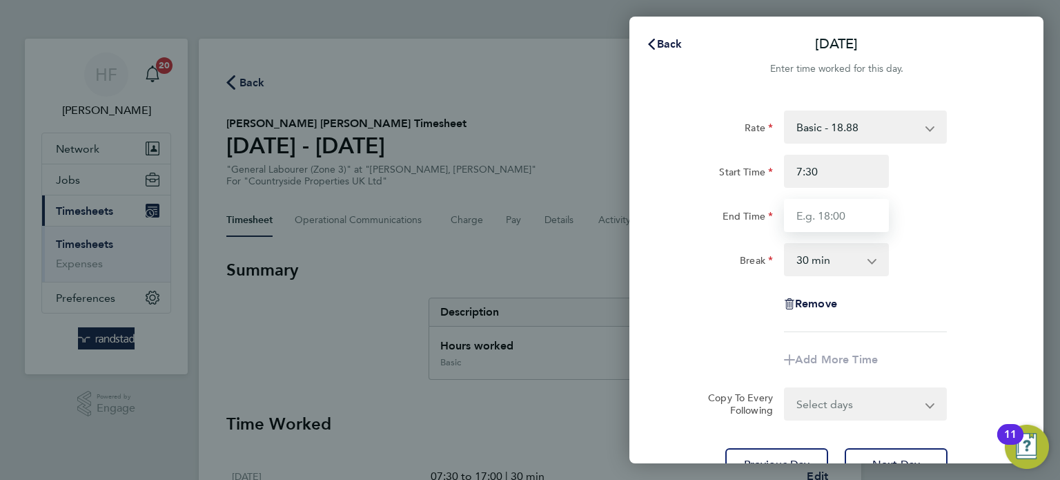
type input "07:30"
type input "17:00"
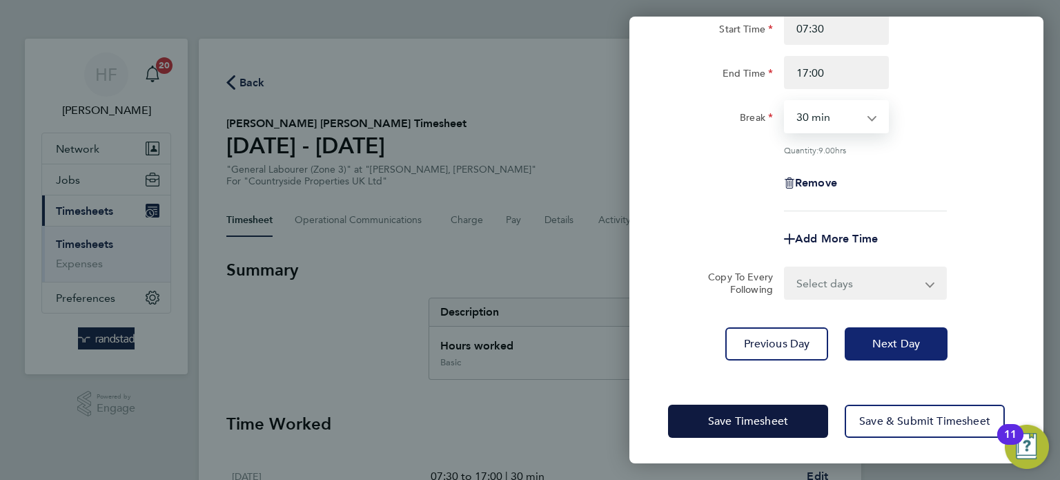
drag, startPoint x: 919, startPoint y: 348, endPoint x: 873, endPoint y: 309, distance: 59.8
click at [919, 347] on span "Next Day" at bounding box center [897, 344] width 48 height 14
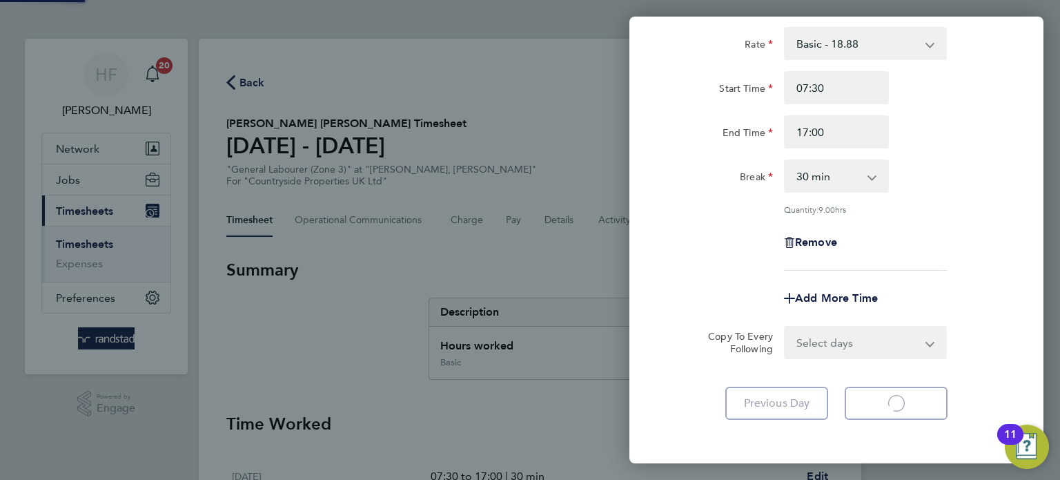
select select "30"
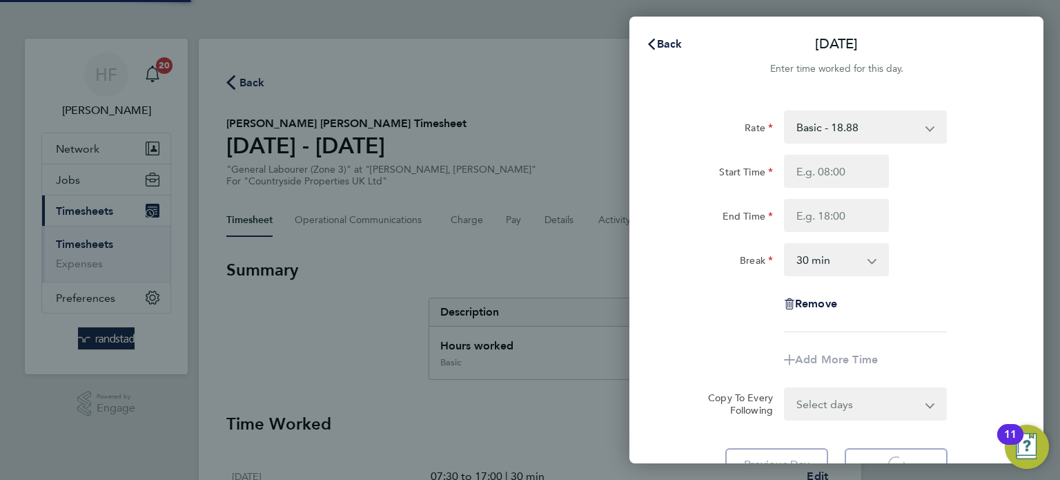
select select "30"
click at [659, 36] on button "Back" at bounding box center [664, 44] width 64 height 28
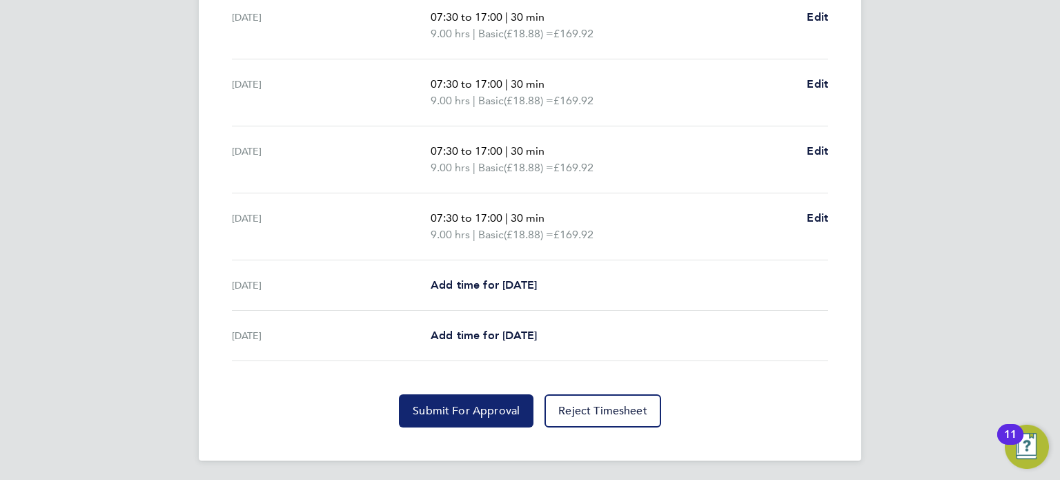
click at [468, 396] on button "Submit For Approval" at bounding box center [466, 410] width 135 height 33
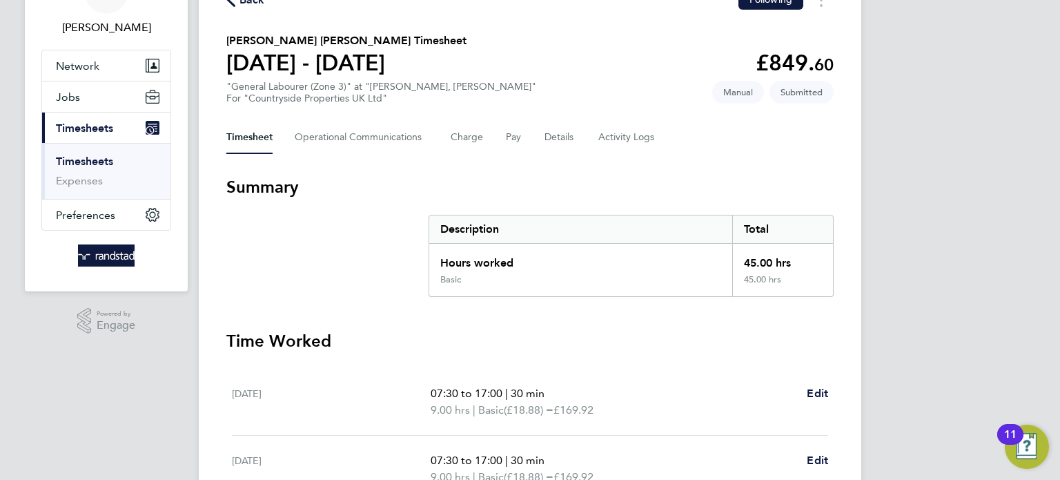
click at [63, 163] on link "Timesheets" at bounding box center [84, 161] width 57 height 13
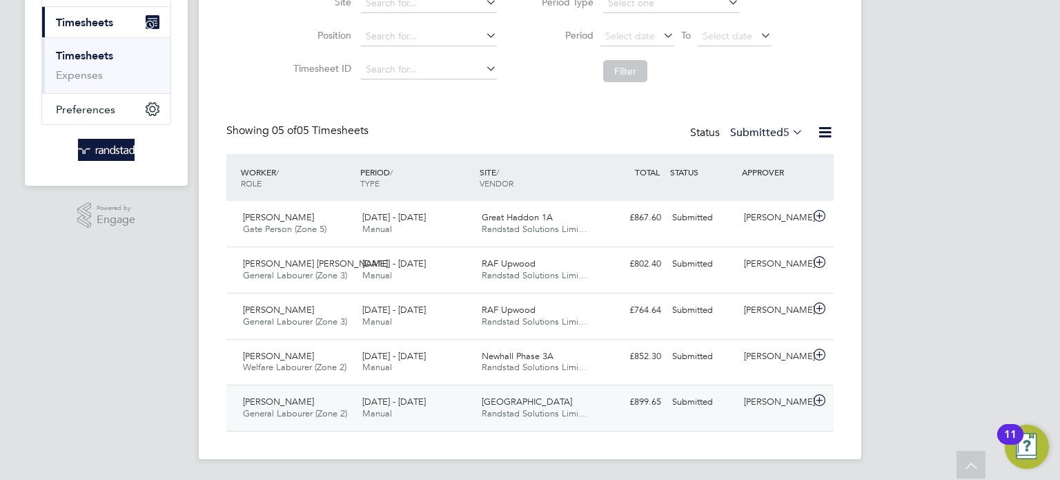
click at [617, 411] on div "£899.65 Submitted" at bounding box center [631, 402] width 72 height 23
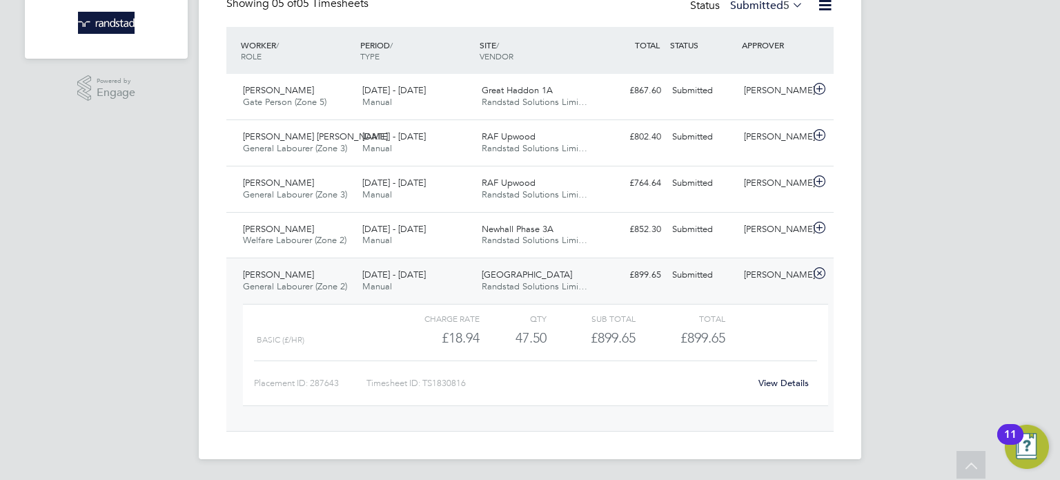
click at [792, 381] on link "View Details" at bounding box center [784, 383] width 50 height 12
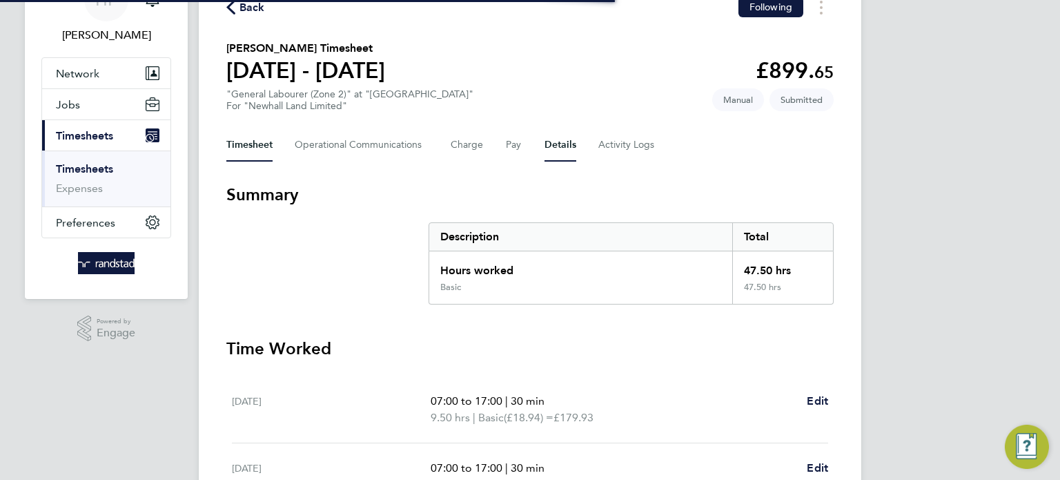
scroll to position [80, 0]
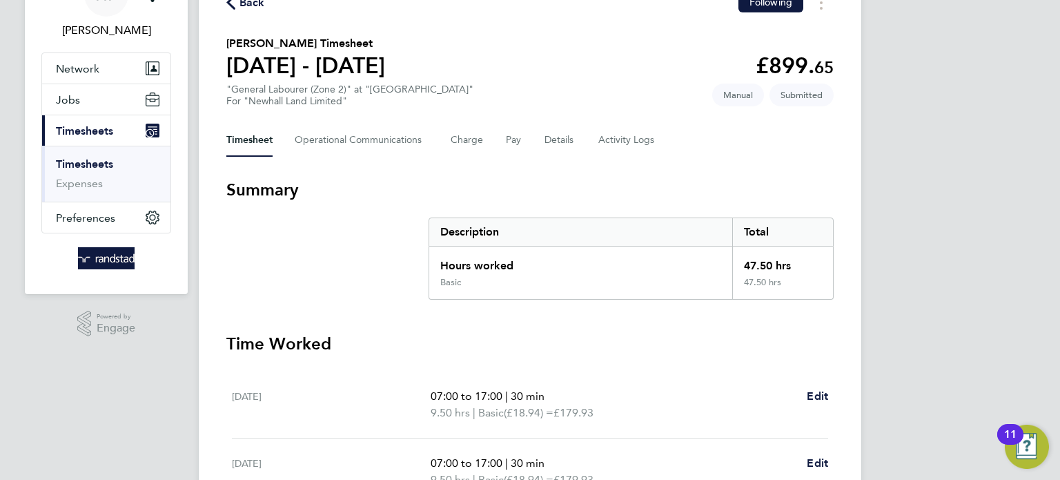
click at [574, 137] on div "Timesheet Operational Communications Charge Pay Details Activity Logs" at bounding box center [530, 140] width 608 height 33
click at [566, 142] on button "Details" at bounding box center [561, 140] width 32 height 33
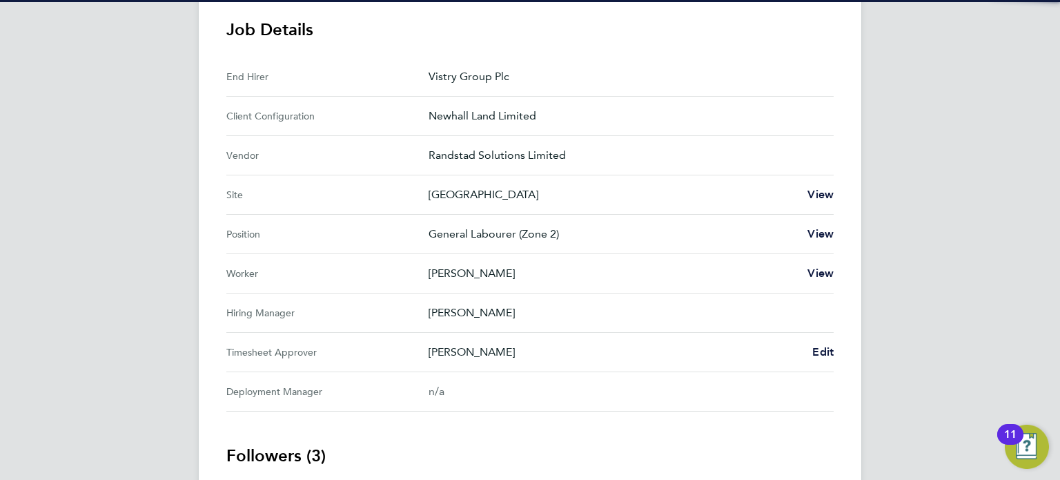
scroll to position [523, 0]
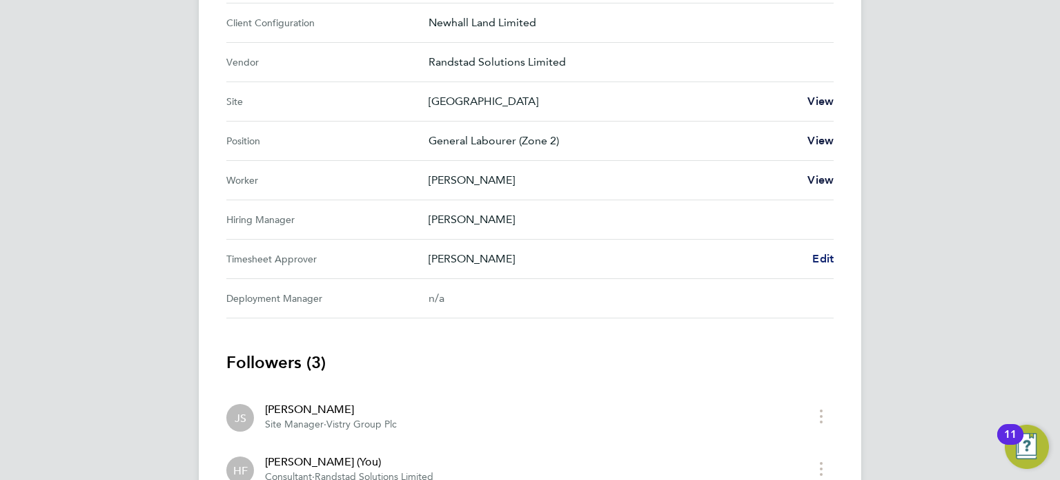
click at [820, 255] on span "Edit" at bounding box center [823, 258] width 21 height 13
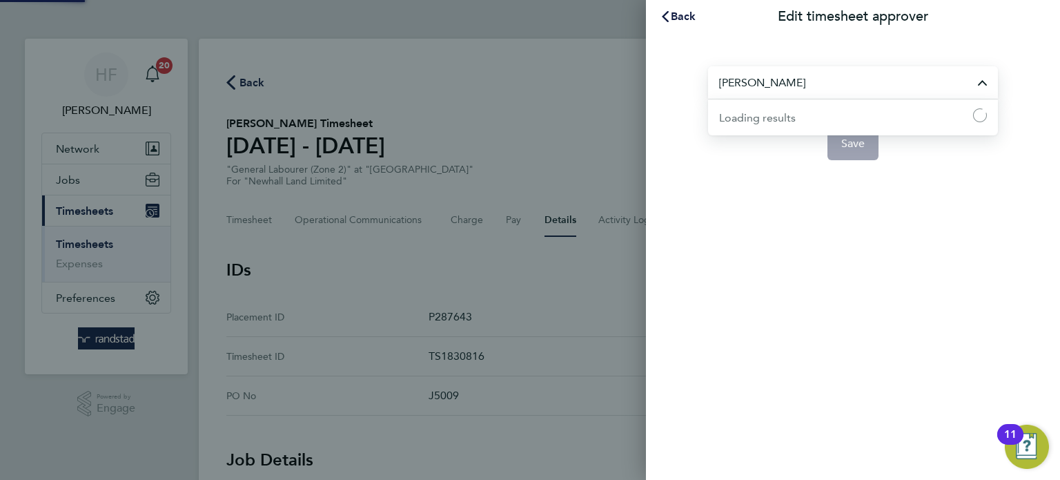
click at [785, 77] on input "[PERSON_NAME]" at bounding box center [853, 82] width 290 height 32
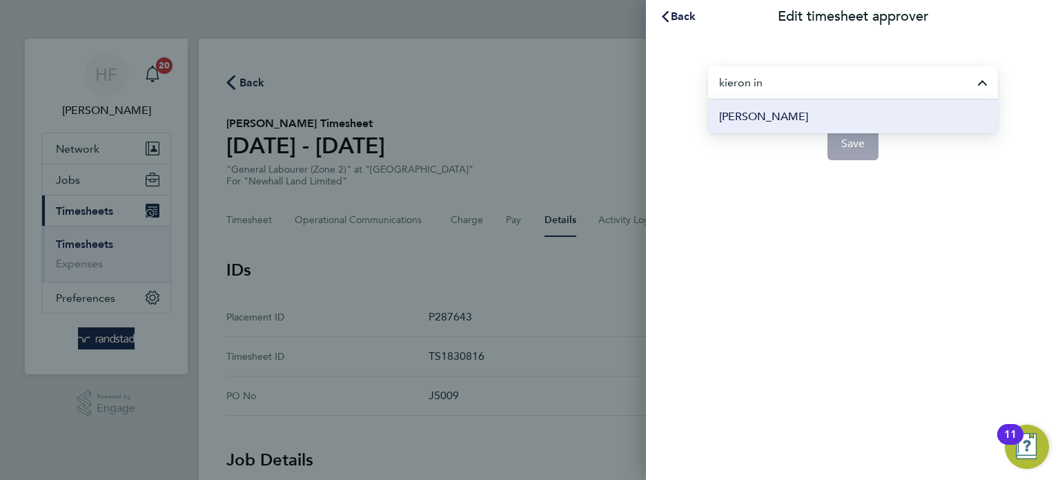
click at [784, 110] on span "[PERSON_NAME]" at bounding box center [763, 116] width 89 height 17
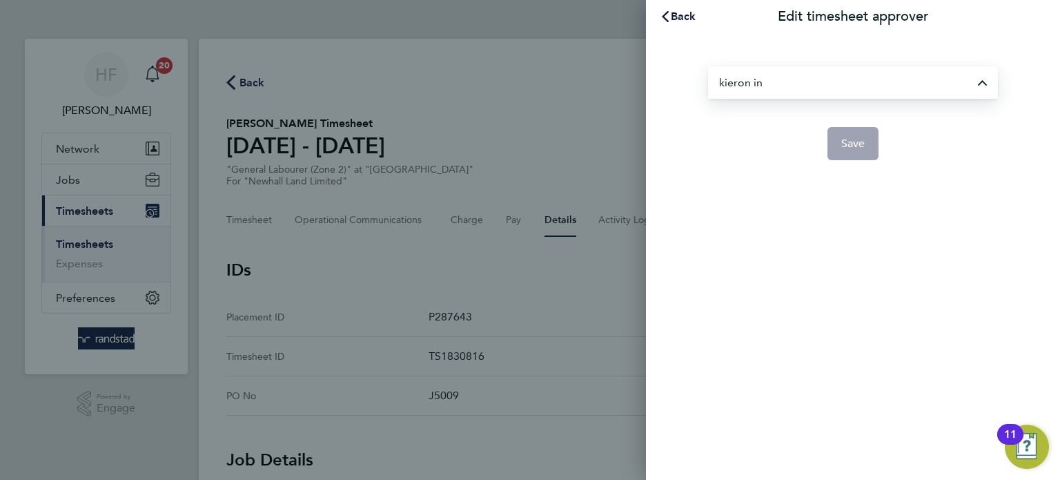
type input "[PERSON_NAME]"
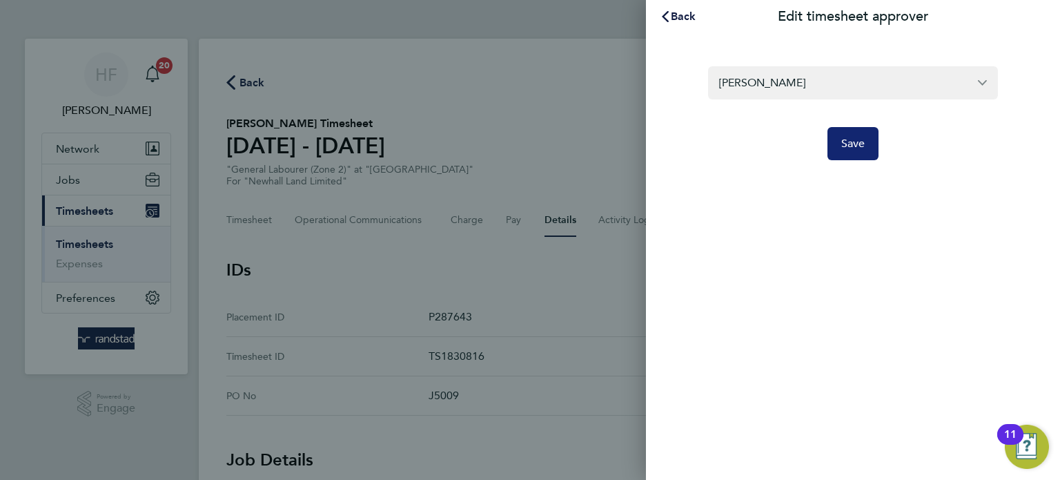
click at [867, 139] on button "Save" at bounding box center [854, 143] width 52 height 33
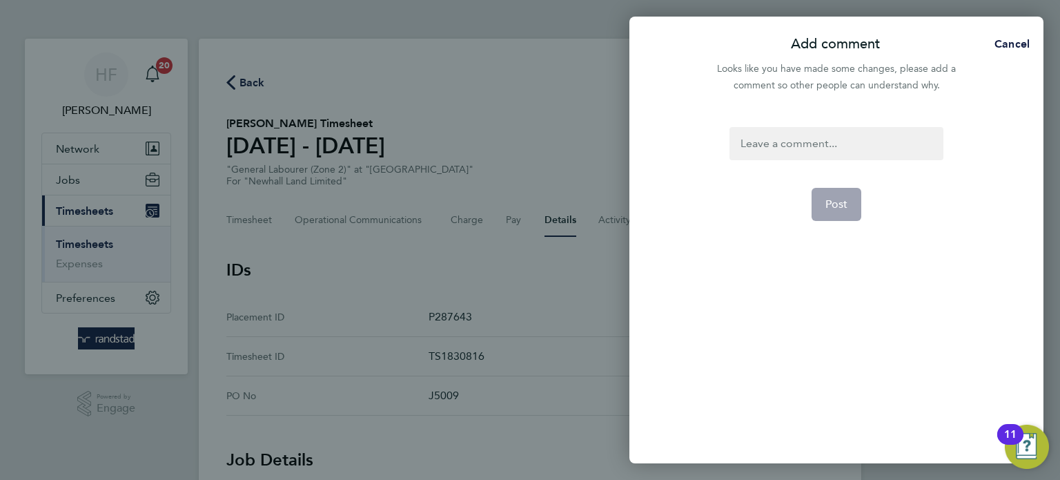
click at [761, 144] on div at bounding box center [836, 143] width 213 height 33
click at [760, 144] on div at bounding box center [836, 143] width 213 height 33
click at [831, 200] on span "Post" at bounding box center [837, 204] width 23 height 14
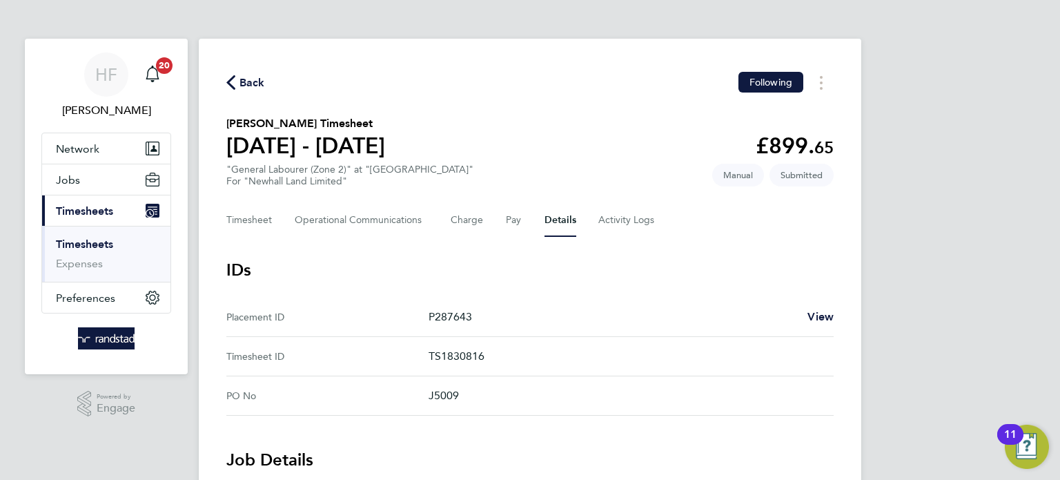
click at [70, 246] on link "Timesheets" at bounding box center [84, 244] width 57 height 13
